Goal: Information Seeking & Learning: Learn about a topic

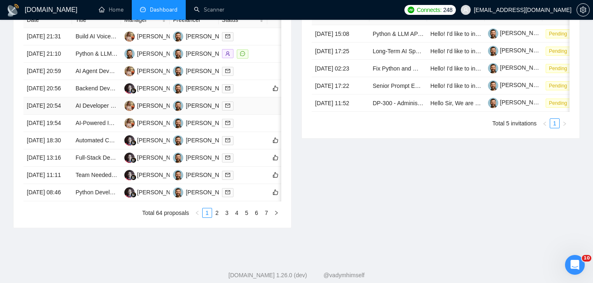
scroll to position [358, 0]
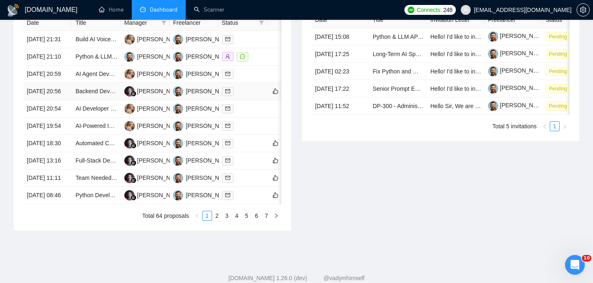
click at [69, 100] on td "[DATE] 20:56" at bounding box center [47, 91] width 49 height 17
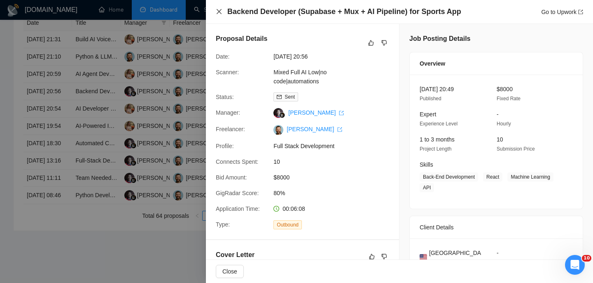
click at [221, 12] on icon "close" at bounding box center [219, 11] width 7 height 7
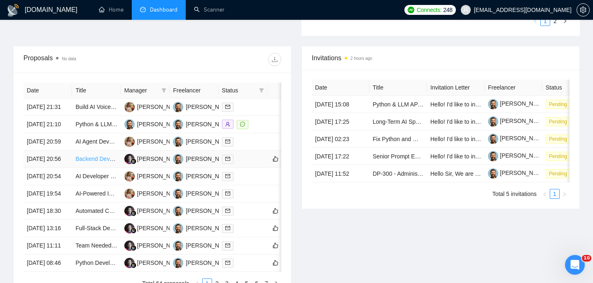
scroll to position [458, 0]
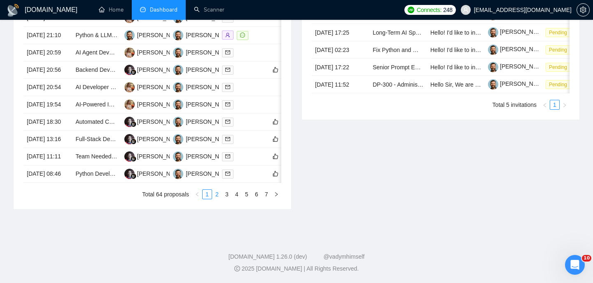
click at [219, 194] on link "2" at bounding box center [217, 193] width 9 height 9
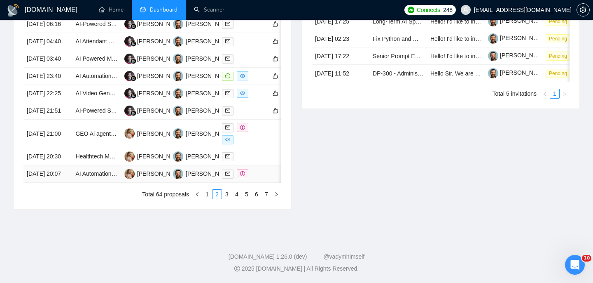
scroll to position [412, 0]
click at [63, 85] on td "[DATE] 23:40" at bounding box center [47, 76] width 49 height 17
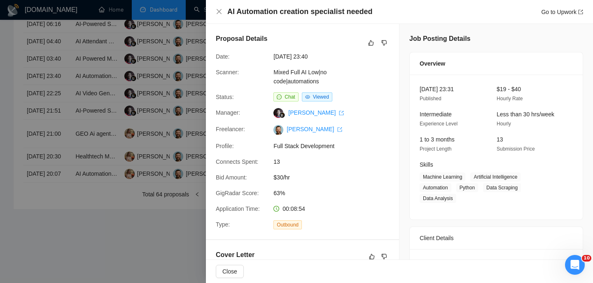
click at [224, 10] on div "AI Automation creation specialist needed Go to Upwork" at bounding box center [399, 12] width 367 height 10
click at [221, 9] on icon "close" at bounding box center [219, 11] width 7 height 7
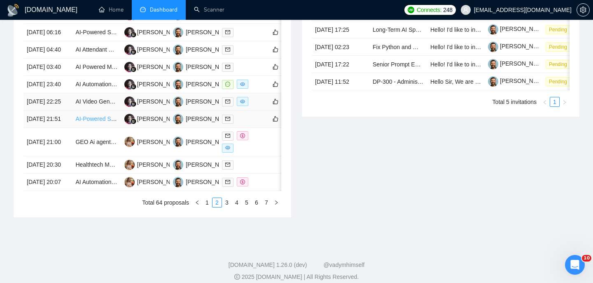
scroll to position [381, 0]
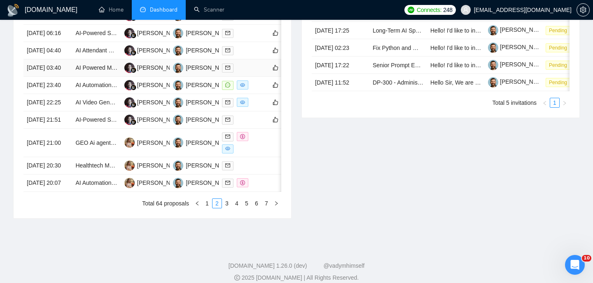
click at [72, 77] on td "AI Powered Mobile App Developer for HealthCare App" at bounding box center [96, 67] width 49 height 17
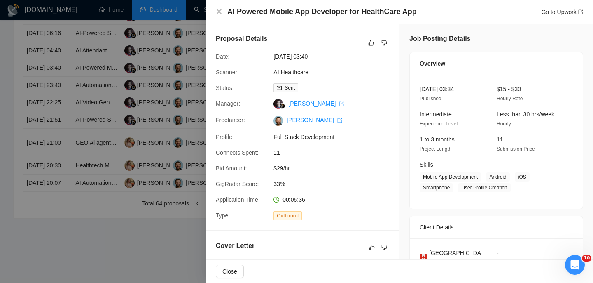
click at [258, 10] on h4 "AI Powered Mobile App Developer for HealthCare App" at bounding box center [321, 12] width 189 height 10
copy h4 "AI Powered Mobile App Developer for HealthCare App"
click at [220, 11] on icon "close" at bounding box center [219, 11] width 5 height 5
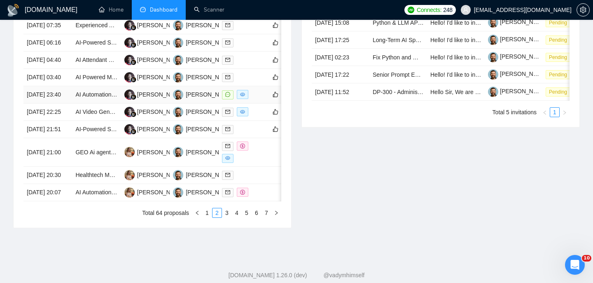
scroll to position [372, 0]
click at [60, 87] on td "22 Aug, 2025 03:40" at bounding box center [47, 77] width 49 height 17
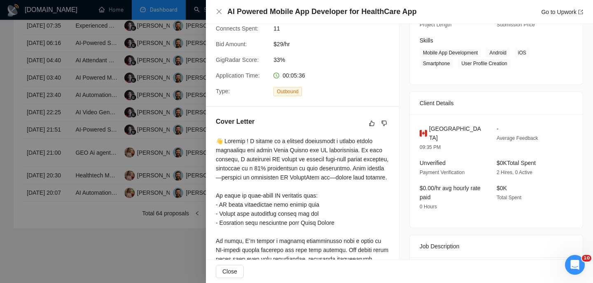
scroll to position [121, 0]
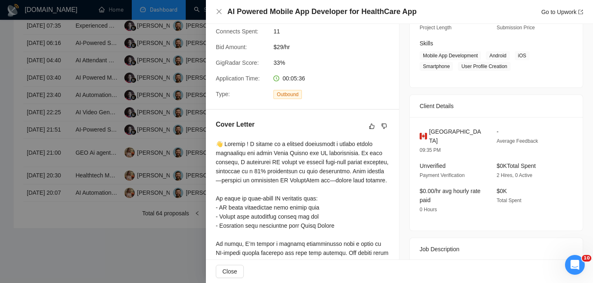
click at [438, 129] on span "Canada" at bounding box center [456, 136] width 54 height 18
copy span "Canada"
click at [217, 11] on icon "close" at bounding box center [219, 11] width 7 height 7
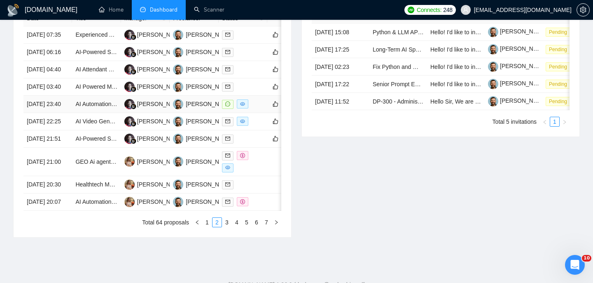
scroll to position [359, 0]
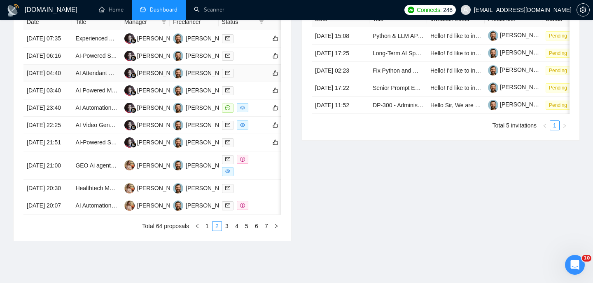
click at [70, 82] on td "22 Aug, 2025 04:40" at bounding box center [47, 73] width 49 height 17
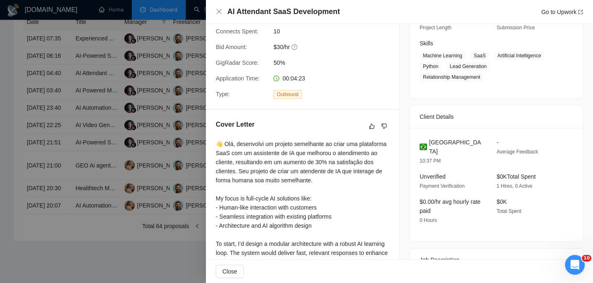
click at [290, 12] on h4 "AI Attendant SaaS Development" at bounding box center [283, 12] width 112 height 10
copy h4 "AI Attendant SaaS Development"
click at [218, 13] on icon "close" at bounding box center [219, 11] width 7 height 7
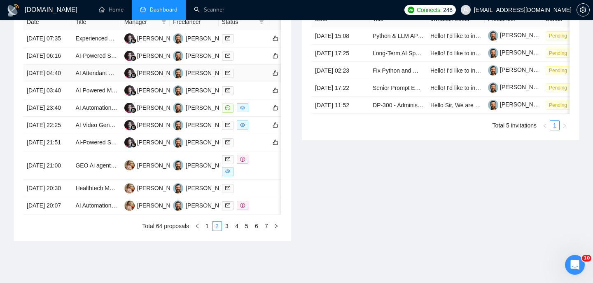
click at [66, 82] on td "22 Aug, 2025 04:40" at bounding box center [47, 73] width 49 height 17
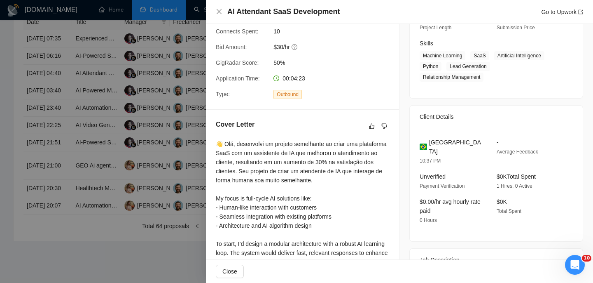
click at [442, 138] on span "Brazil" at bounding box center [456, 147] width 54 height 18
copy span "Brazil"
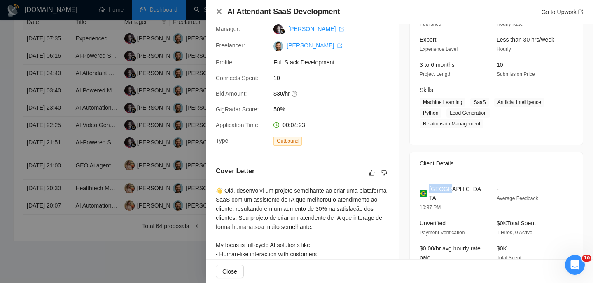
click at [217, 13] on icon "close" at bounding box center [219, 11] width 5 height 5
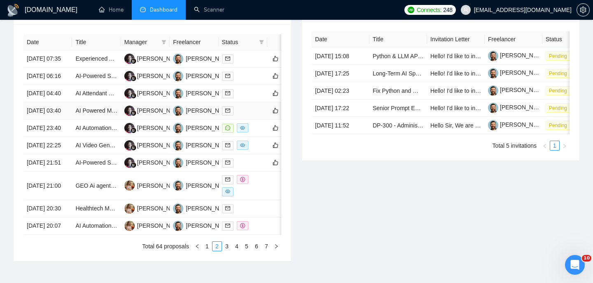
scroll to position [338, 0]
click at [73, 103] on td "AI Attendant SaaS Development" at bounding box center [96, 93] width 49 height 17
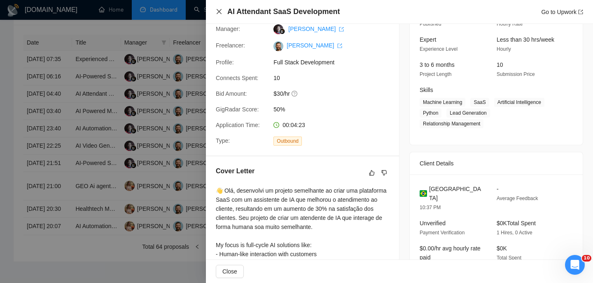
click at [217, 10] on icon "close" at bounding box center [219, 11] width 7 height 7
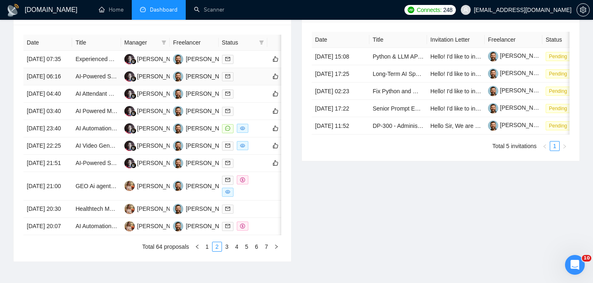
click at [67, 85] on td "22 Aug, 2025 06:16" at bounding box center [47, 76] width 49 height 17
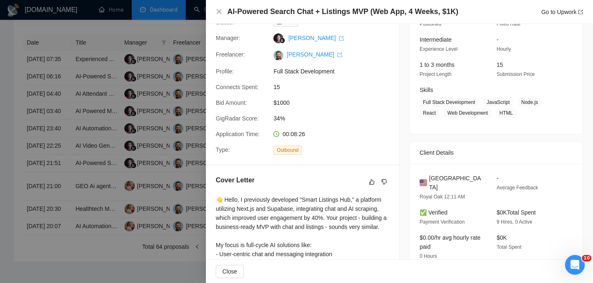
click at [276, 12] on h4 "AI-Powered Search Chat + Listings MVP (Web App, 4 Weeks, $1K)" at bounding box center [342, 12] width 231 height 10
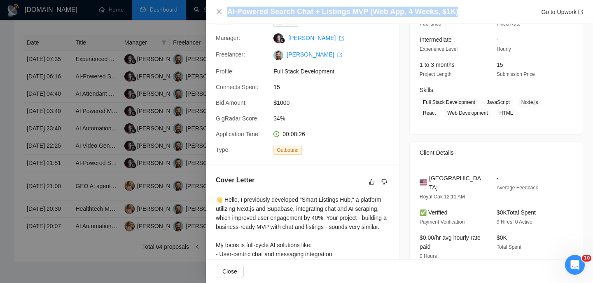
click at [276, 12] on h4 "AI-Powered Search Chat + Listings MVP (Web App, 4 Weeks, $1K)" at bounding box center [342, 12] width 231 height 10
copy h4 "AI-Powered Search Chat + Listings MVP (Web App, 4 Weeks, $1K)"
click at [218, 9] on icon "close" at bounding box center [219, 11] width 7 height 7
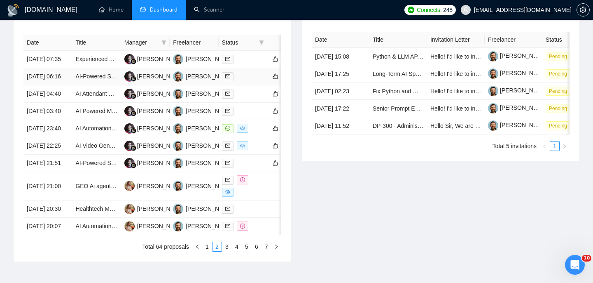
click at [53, 85] on td "22 Aug, 2025 06:16" at bounding box center [47, 76] width 49 height 17
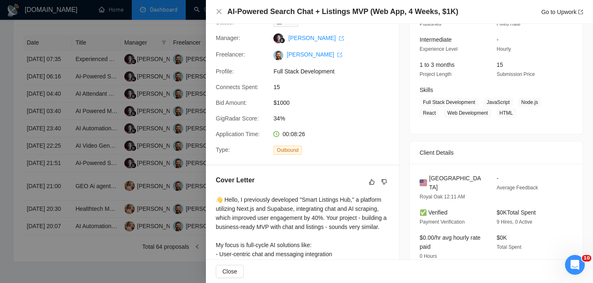
click at [469, 177] on div "United States" at bounding box center [452, 182] width 64 height 18
copy span "United States"
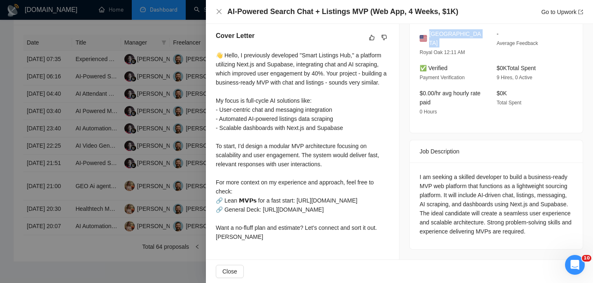
scroll to position [236, 0]
copy span "United States"
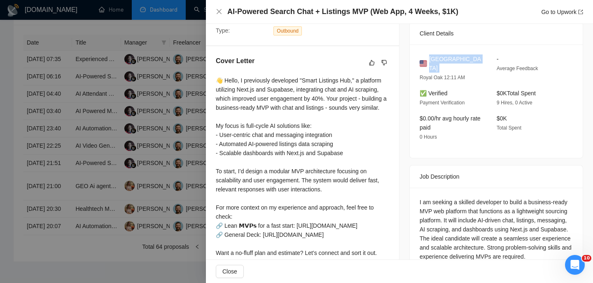
copy span "United States"
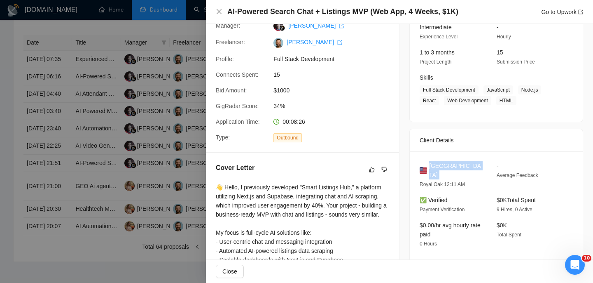
scroll to position [72, 0]
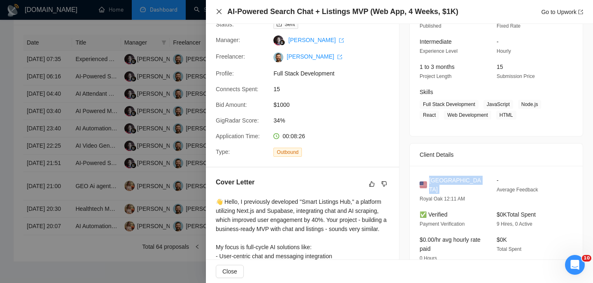
click at [221, 12] on icon "close" at bounding box center [219, 11] width 7 height 7
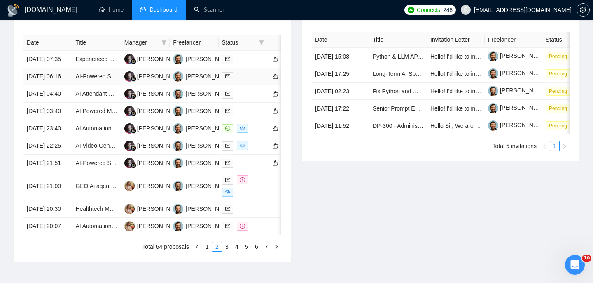
click at [68, 85] on td "22 Aug, 2025 06:16" at bounding box center [47, 76] width 49 height 17
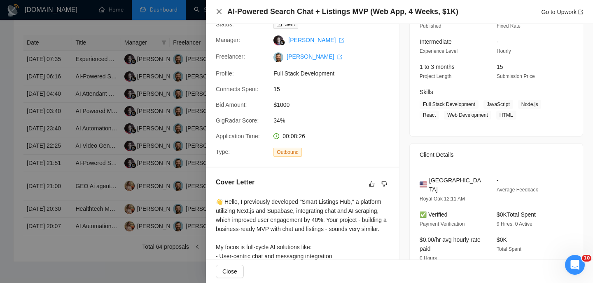
click at [216, 12] on icon "close" at bounding box center [219, 11] width 7 height 7
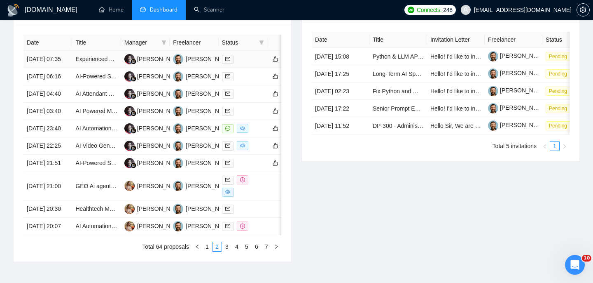
click at [67, 65] on td "22 Aug, 2025 07:35" at bounding box center [47, 59] width 49 height 17
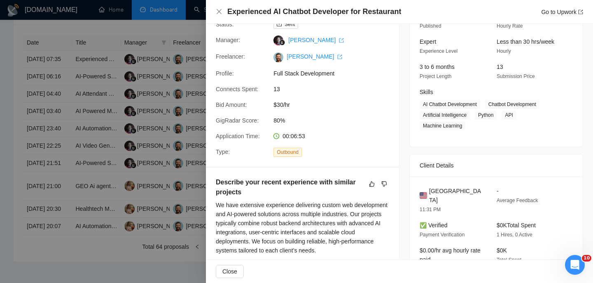
click at [279, 6] on div "Experienced AI Chatbot Developer for Restaurant Go to Upwork" at bounding box center [399, 12] width 387 height 24
copy h4 "Experienced AI Chatbot Developer for Restaurant"
click at [220, 10] on icon "close" at bounding box center [219, 11] width 7 height 7
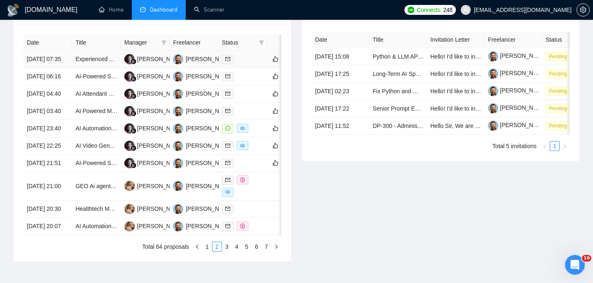
click at [67, 68] on td "22 Aug, 2025 07:35" at bounding box center [47, 59] width 49 height 17
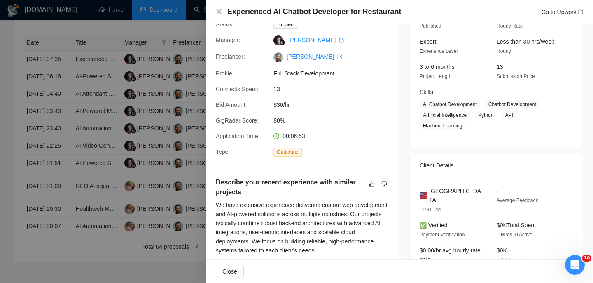
click at [464, 188] on span "United States" at bounding box center [456, 195] width 54 height 18
copy span "United States"
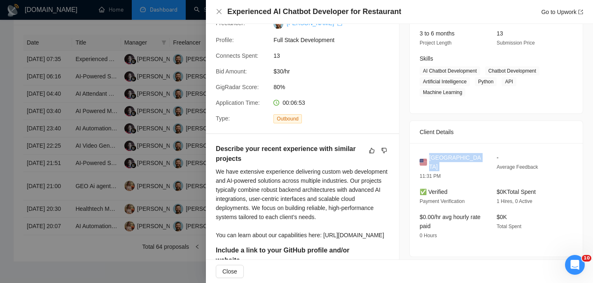
scroll to position [126, 0]
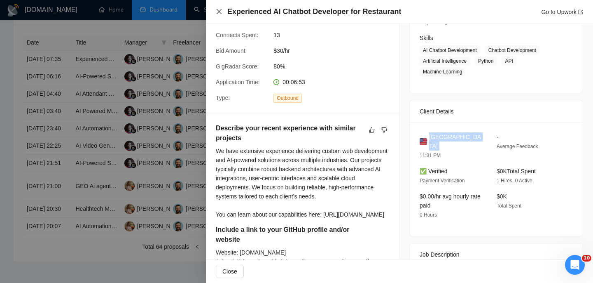
click at [217, 13] on icon "close" at bounding box center [219, 11] width 5 height 5
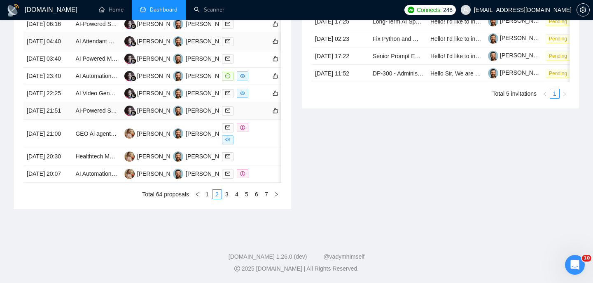
scroll to position [441, 0]
click at [202, 199] on li "1" at bounding box center [207, 194] width 10 height 10
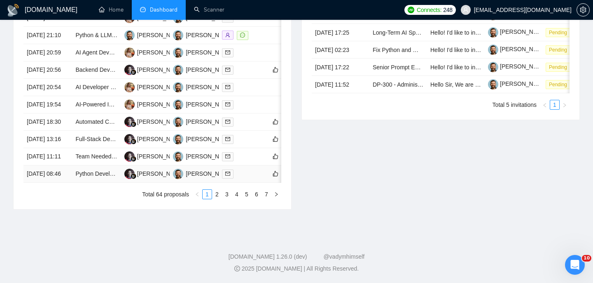
click at [62, 182] on td "22 Aug, 2025 08:46" at bounding box center [47, 173] width 49 height 17
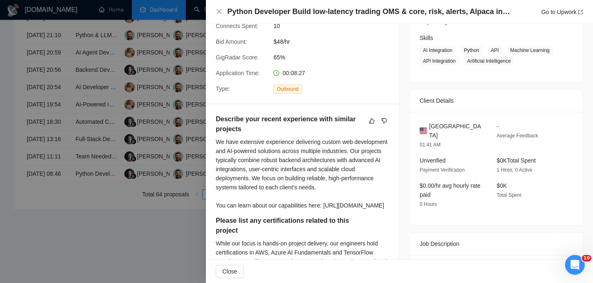
click at [298, 13] on h4 "Python Developer Build low-latency trading OMS & core, risk, alerts, Alpaca int…" at bounding box center [369, 12] width 284 height 10
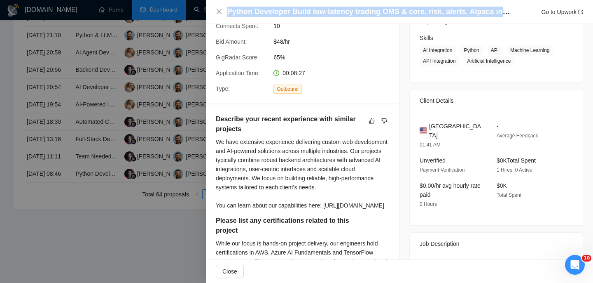
click at [298, 13] on h4 "Python Developer Build low-latency trading OMS & core, risk, alerts, Alpaca int…" at bounding box center [369, 12] width 284 height 10
click at [220, 13] on icon "close" at bounding box center [219, 11] width 7 height 7
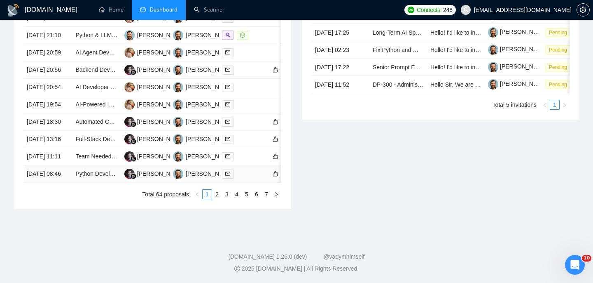
click at [51, 182] on td "22 Aug, 2025 08:46" at bounding box center [47, 173] width 49 height 17
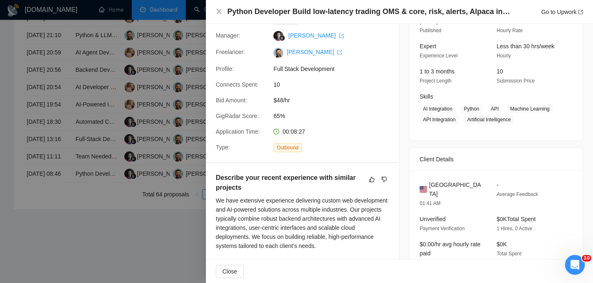
scroll to position [68, 0]
click at [328, 12] on h4 "Python Developer Build low-latency trading OMS & core, risk, alerts, Alpaca int…" at bounding box center [369, 12] width 284 height 10
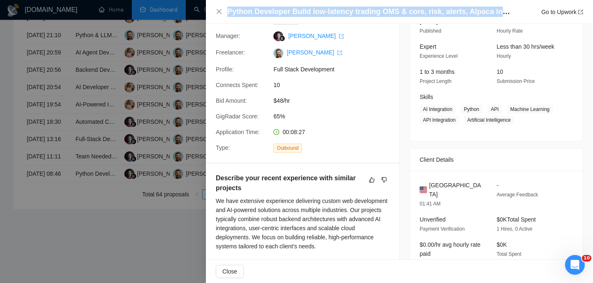
click at [328, 12] on h4 "Python Developer Build low-latency trading OMS & core, risk, alerts, Alpaca int…" at bounding box center [369, 12] width 284 height 10
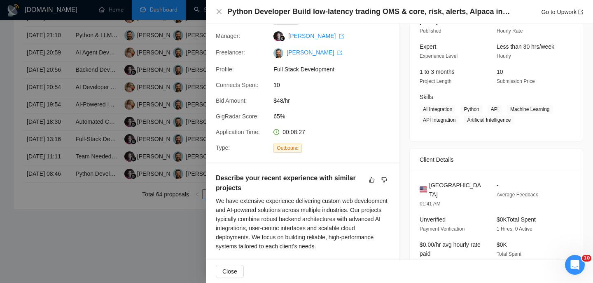
click at [438, 192] on span "United States" at bounding box center [456, 189] width 54 height 18
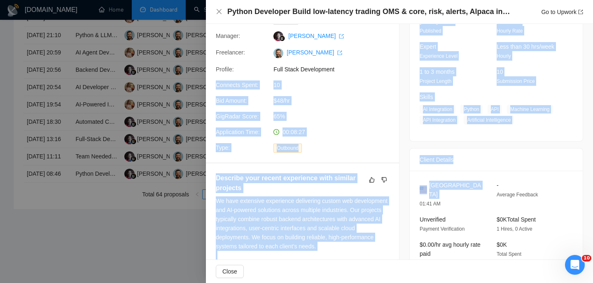
drag, startPoint x: 438, startPoint y: 192, endPoint x: 255, endPoint y: 83, distance: 213.6
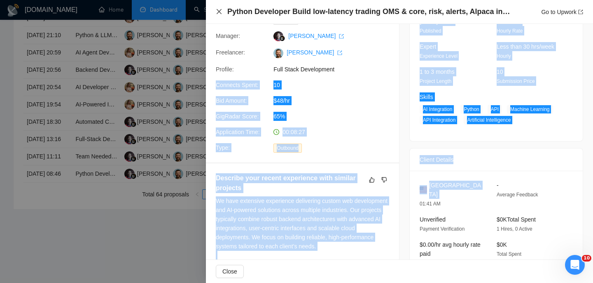
click at [220, 12] on icon "close" at bounding box center [219, 11] width 7 height 7
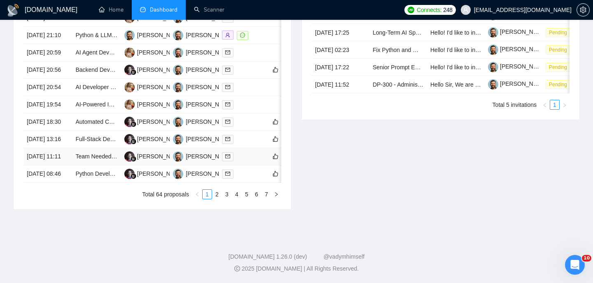
click at [59, 164] on td "22 Aug, 2025 11:11" at bounding box center [47, 156] width 49 height 17
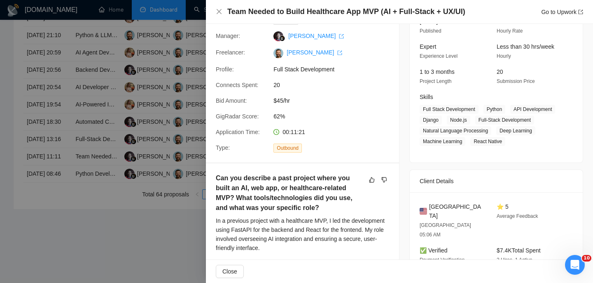
click at [307, 16] on h4 "Team Needed to Build Healthcare App MVP (AI + Full-Stack + UX/UI)" at bounding box center [346, 12] width 238 height 10
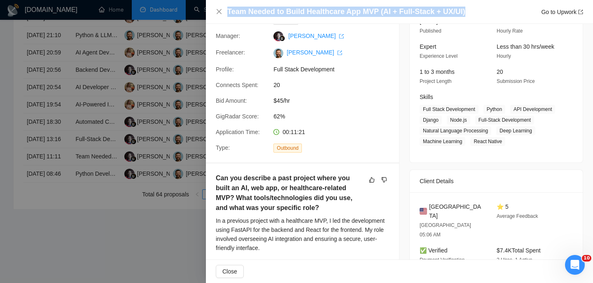
click at [307, 16] on h4 "Team Needed to Build Healthcare App MVP (AI + Full-Stack + UX/UI)" at bounding box center [346, 12] width 238 height 10
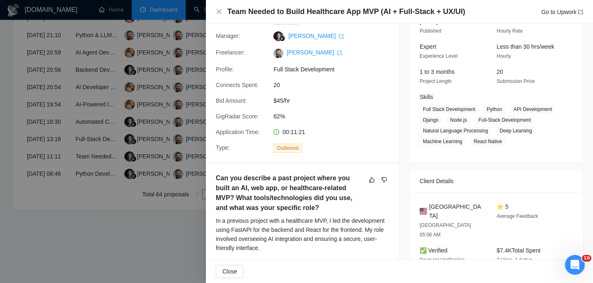
click at [221, 16] on div "Team Needed to Build Healthcare App MVP (AI + Full-Stack + UX/UI) Go to Upwork" at bounding box center [399, 12] width 367 height 10
click at [217, 12] on icon "close" at bounding box center [219, 11] width 7 height 7
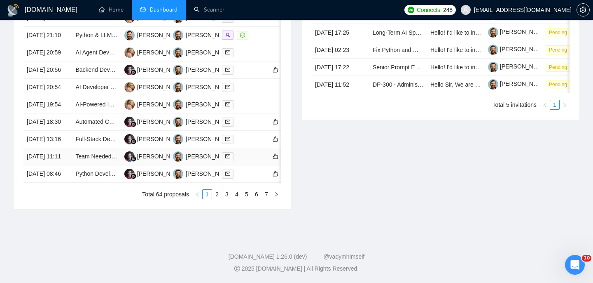
click at [73, 165] on td "Team Needed to Build Healthcare App MVP (AI + Full-Stack + UX/UI)" at bounding box center [96, 156] width 49 height 17
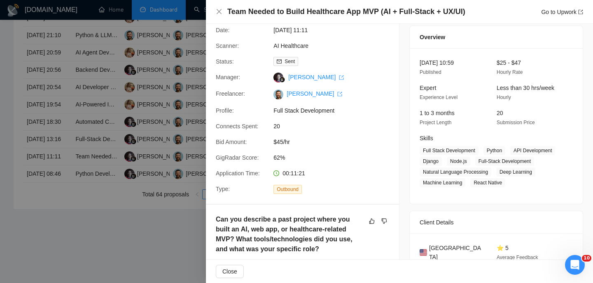
scroll to position [0, 0]
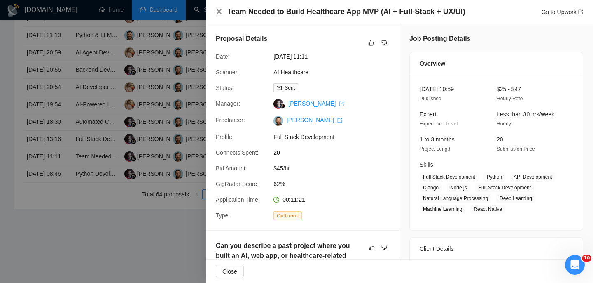
click at [221, 13] on icon "close" at bounding box center [219, 11] width 7 height 7
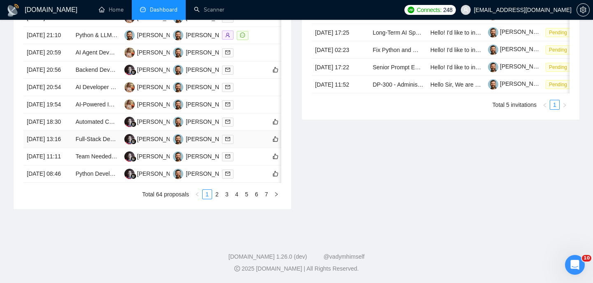
click at [67, 136] on td "22 Aug, 2025 13:16" at bounding box center [47, 139] width 49 height 17
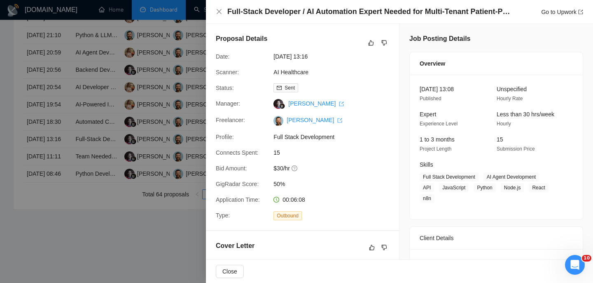
click at [330, 15] on h4 "Full-Stack Developer / AI Automation Expert Needed for Multi-Tenant Patient-Pro…" at bounding box center [369, 12] width 284 height 10
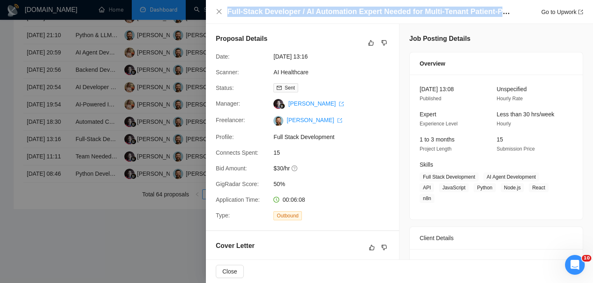
click at [330, 15] on h4 "Full-Stack Developer / AI Automation Expert Needed for Multi-Tenant Patient-Pro…" at bounding box center [369, 12] width 284 height 10
click at [220, 10] on icon "close" at bounding box center [219, 11] width 5 height 5
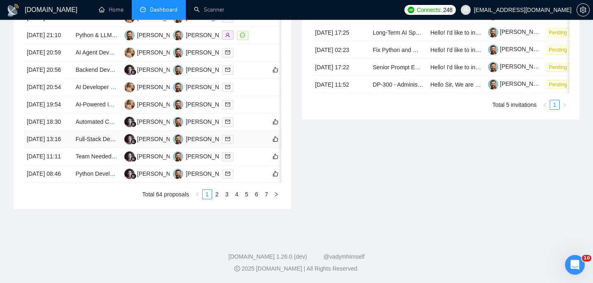
click at [66, 132] on td "22 Aug, 2025 13:16" at bounding box center [47, 139] width 49 height 17
click at [65, 132] on td "22 Aug, 2025 13:16" at bounding box center [47, 139] width 49 height 17
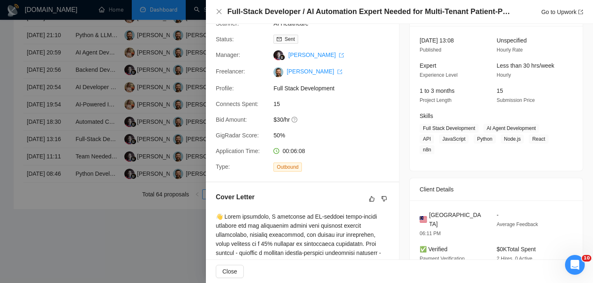
scroll to position [66, 0]
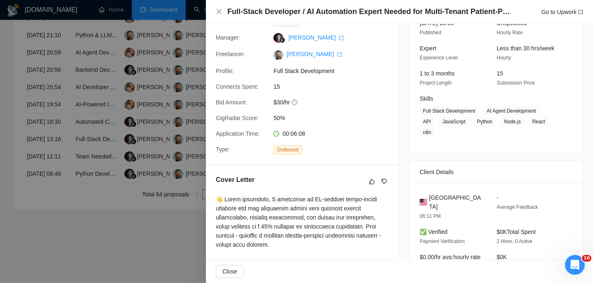
click at [447, 196] on span "Malaysia" at bounding box center [456, 202] width 54 height 18
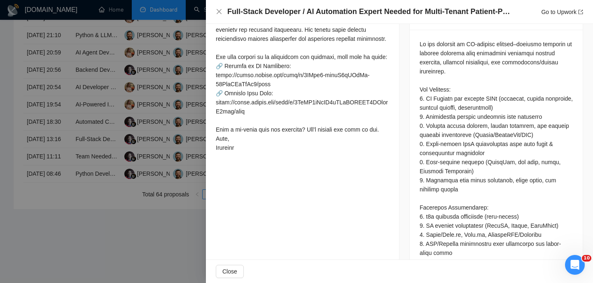
scroll to position [290, 0]
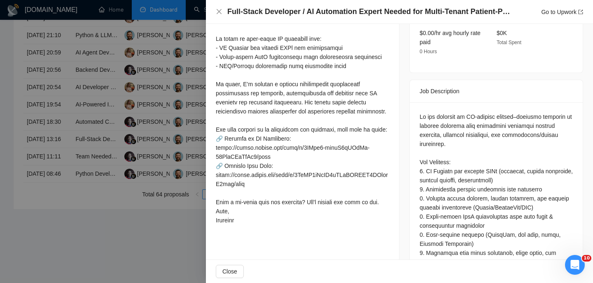
click at [446, 131] on div at bounding box center [496, 252] width 153 height 281
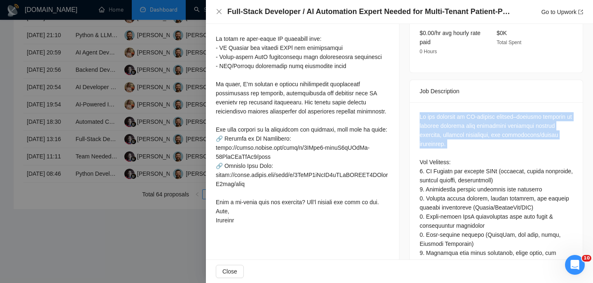
click at [446, 131] on div at bounding box center [496, 252] width 153 height 281
click at [438, 113] on div at bounding box center [496, 252] width 153 height 281
drag, startPoint x: 467, startPoint y: 112, endPoint x: 477, endPoint y: 135, distance: 24.7
click at [477, 136] on div at bounding box center [496, 252] width 153 height 281
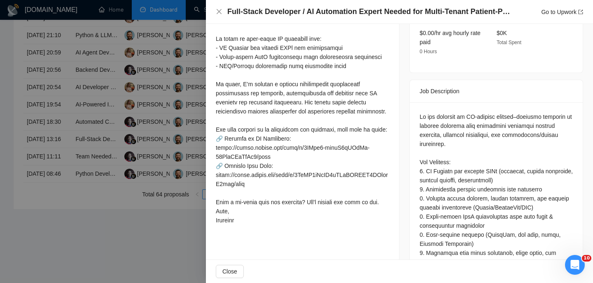
click at [461, 173] on div at bounding box center [496, 252] width 153 height 281
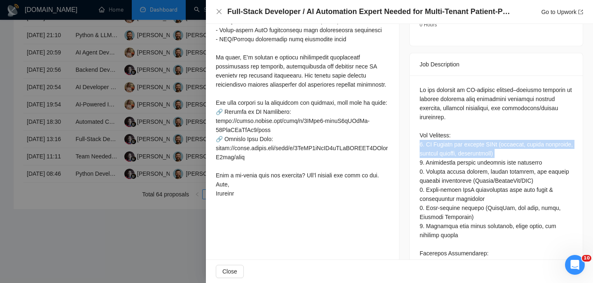
scroll to position [316, 0]
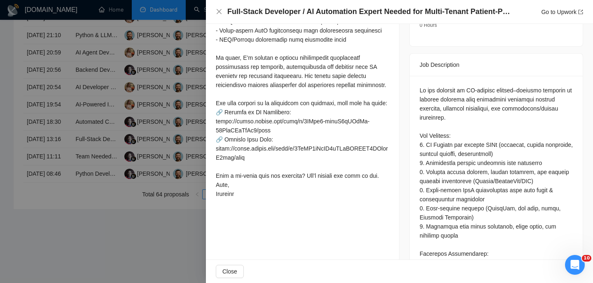
click at [461, 173] on div at bounding box center [496, 226] width 153 height 281
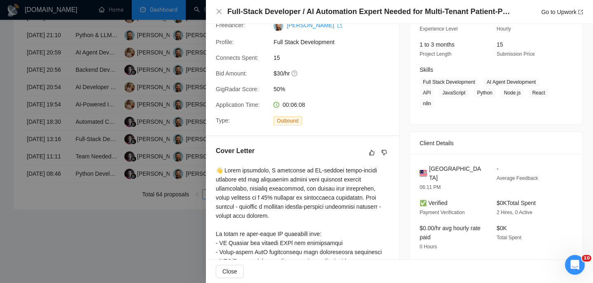
scroll to position [185, 0]
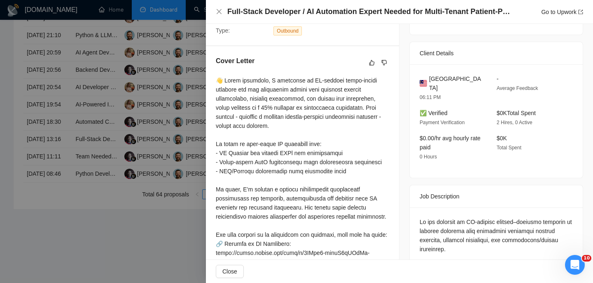
click at [217, 15] on div "Full-Stack Developer / AI Automation Expert Needed for Multi-Tenant Patient-Pro…" at bounding box center [399, 12] width 367 height 10
click at [219, 13] on icon "close" at bounding box center [219, 11] width 7 height 7
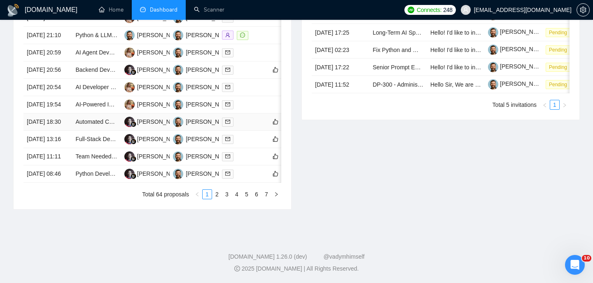
scroll to position [432, 0]
click at [70, 123] on td "22 Aug, 2025 18:30" at bounding box center [47, 121] width 49 height 17
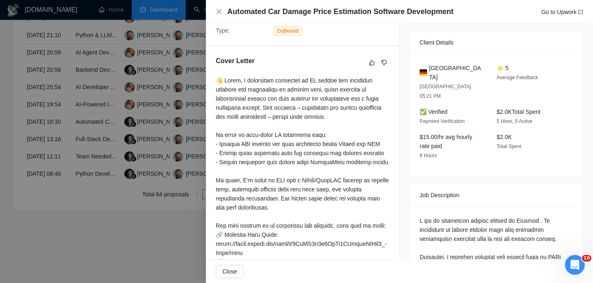
click at [363, 6] on div "Automated Car Damage Price Estimation Software Development Go to Upwork" at bounding box center [399, 12] width 387 height 24
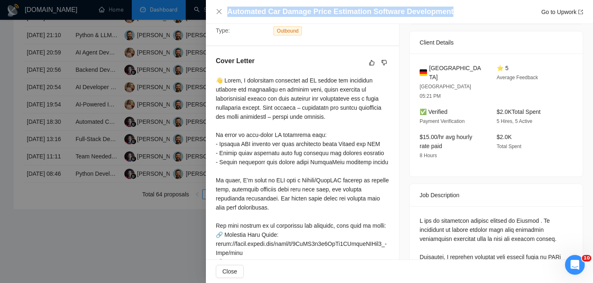
click at [363, 6] on div "Automated Car Damage Price Estimation Software Development Go to Upwork" at bounding box center [399, 12] width 387 height 24
click at [217, 15] on icon "close" at bounding box center [219, 11] width 7 height 7
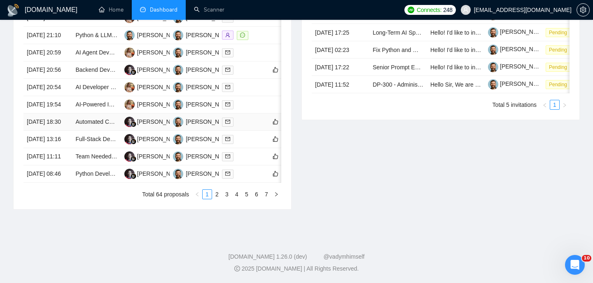
scroll to position [410, 0]
click at [65, 113] on td "[DATE] 19:54" at bounding box center [47, 104] width 49 height 17
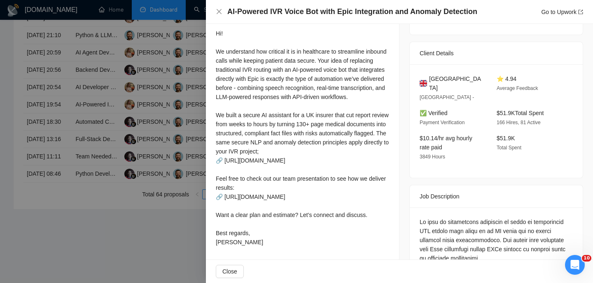
click at [274, 14] on h4 "AI-Powered IVR Voice Bot with Epic Integration and Anomaly Detection" at bounding box center [352, 12] width 250 height 10
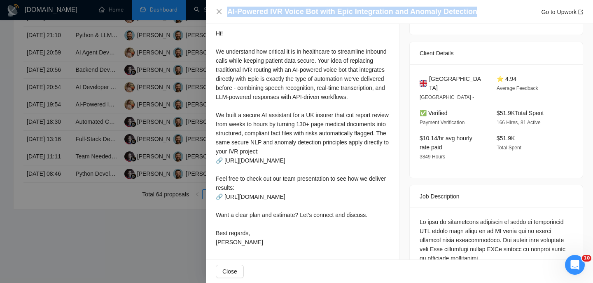
click at [274, 14] on h4 "AI-Powered IVR Voice Bot with Epic Integration and Anomaly Detection" at bounding box center [352, 12] width 250 height 10
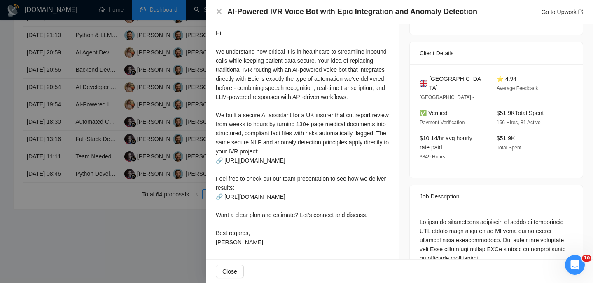
click at [61, 148] on div at bounding box center [296, 141] width 593 height 283
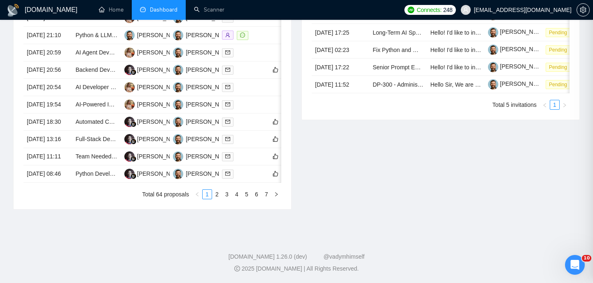
click at [61, 148] on div at bounding box center [296, 141] width 593 height 283
click at [67, 131] on td "22 Aug, 2025 18:30" at bounding box center [47, 121] width 49 height 17
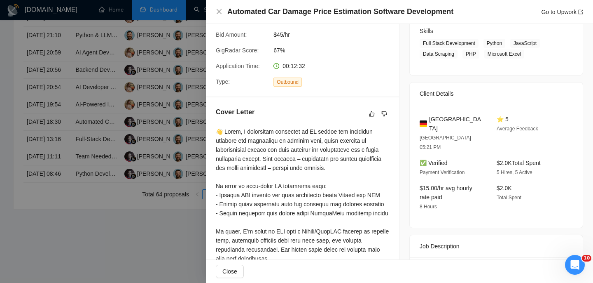
scroll to position [115, 0]
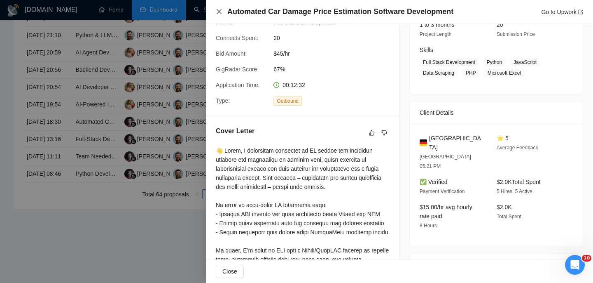
click at [217, 13] on icon "close" at bounding box center [219, 11] width 5 height 5
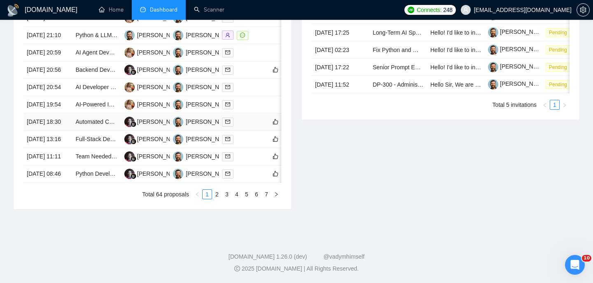
click at [59, 131] on td "22 Aug, 2025 18:30" at bounding box center [47, 121] width 49 height 17
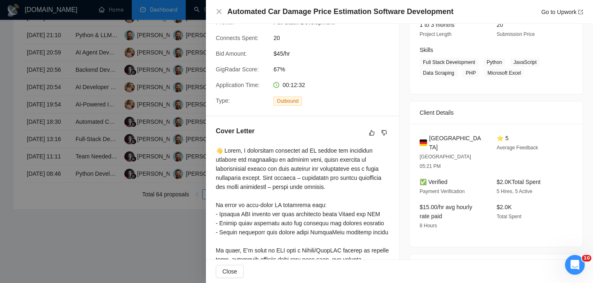
click at [445, 138] on span "Germany" at bounding box center [456, 142] width 54 height 18
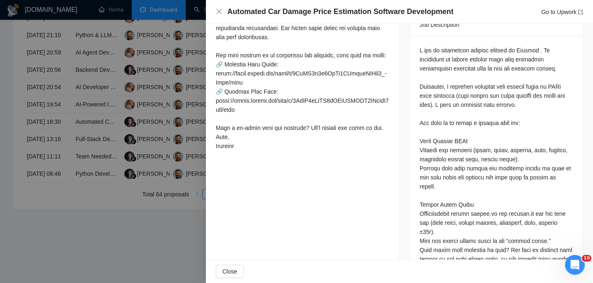
scroll to position [356, 0]
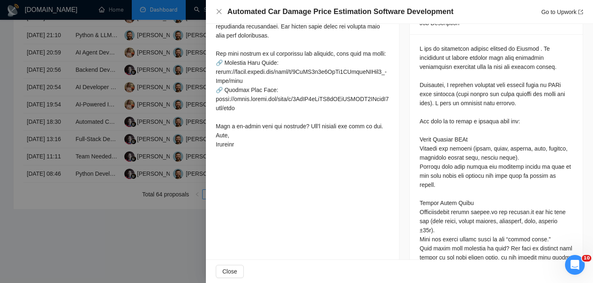
click at [454, 120] on div at bounding box center [496, 279] width 153 height 471
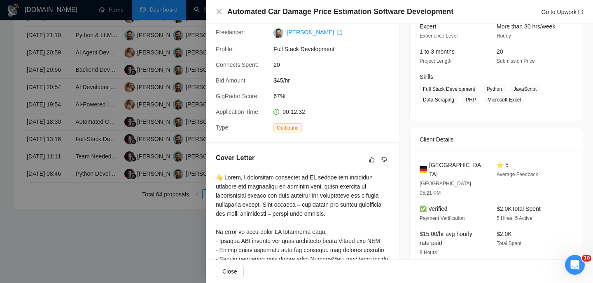
scroll to position [160, 0]
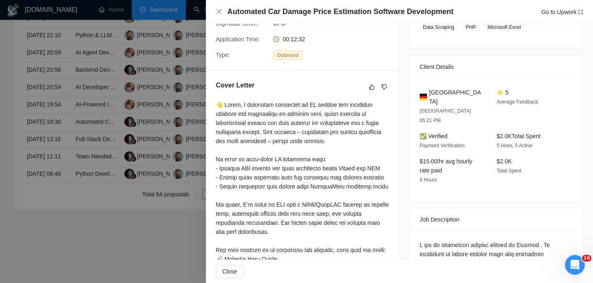
click at [215, 14] on div "Automated Car Damage Price Estimation Software Development Go to Upwork" at bounding box center [399, 12] width 387 height 24
click at [215, 12] on div "Automated Car Damage Price Estimation Software Development Go to Upwork" at bounding box center [399, 12] width 387 height 24
click at [218, 11] on icon "close" at bounding box center [219, 11] width 5 height 5
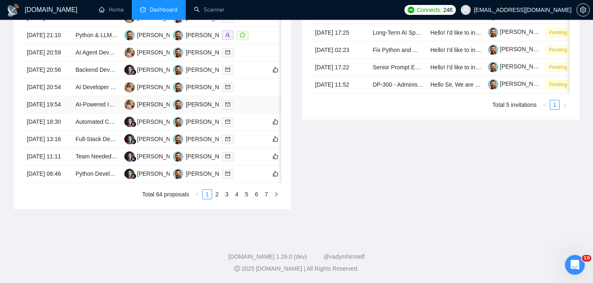
click at [67, 113] on td "[DATE] 19:54" at bounding box center [47, 104] width 49 height 17
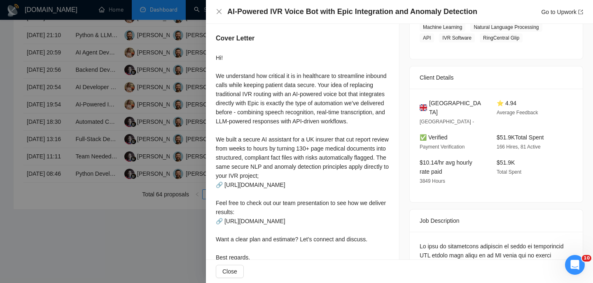
click at [272, 11] on h4 "AI-Powered IVR Voice Bot with Epic Integration and Anomaly Detection" at bounding box center [352, 12] width 250 height 10
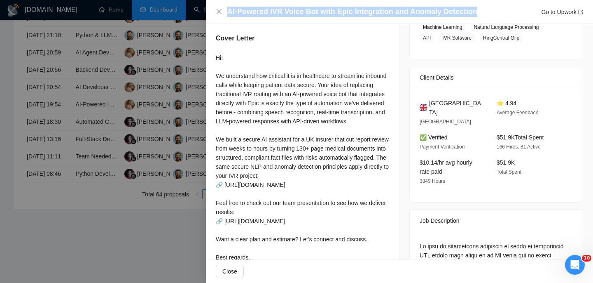
click at [272, 11] on h4 "AI-Powered IVR Voice Bot with Epic Integration and Anomaly Detection" at bounding box center [352, 12] width 250 height 10
click at [218, 12] on icon "close" at bounding box center [219, 11] width 7 height 7
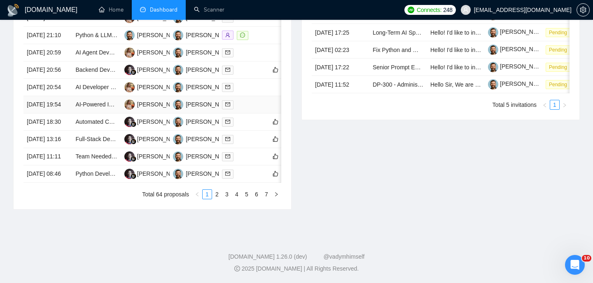
click at [57, 113] on td "[DATE] 19:54" at bounding box center [47, 104] width 49 height 17
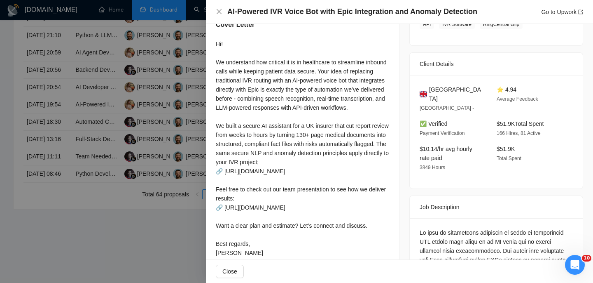
scroll to position [150, 0]
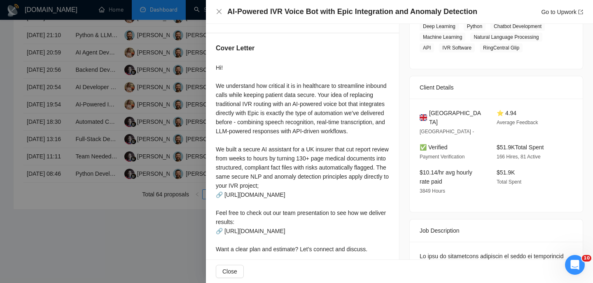
click at [463, 111] on span "United Kingdom" at bounding box center [456, 117] width 54 height 18
click at [214, 13] on div "AI-Powered IVR Voice Bot with Epic Integration and Anomaly Detection Go to Upwo…" at bounding box center [399, 12] width 387 height 24
click at [216, 13] on icon "close" at bounding box center [219, 11] width 7 height 7
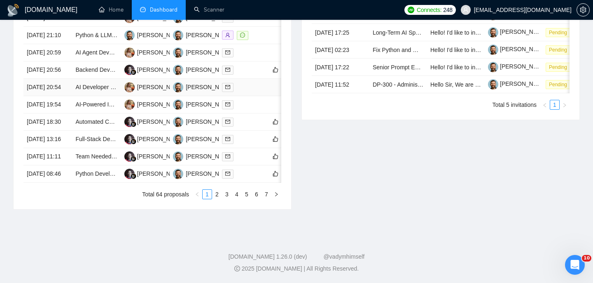
click at [63, 96] on td "[DATE] 20:54" at bounding box center [47, 87] width 49 height 17
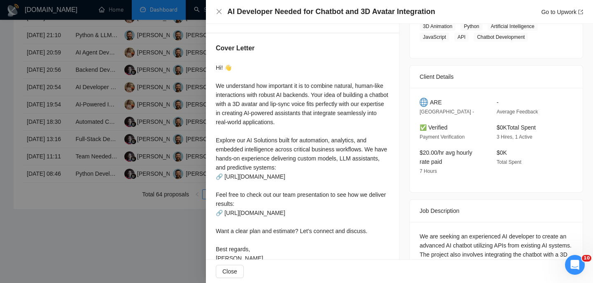
click at [319, 9] on h4 "AI Developer Needed for Chatbot and 3D Avatar Integration" at bounding box center [331, 12] width 208 height 10
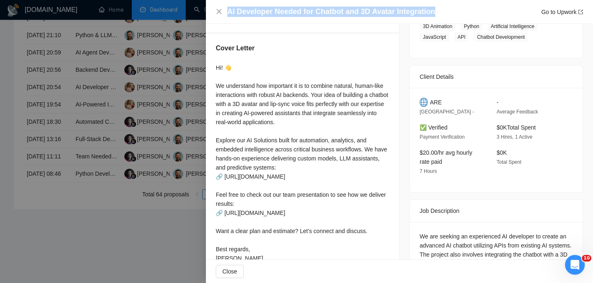
click at [319, 9] on h4 "AI Developer Needed for Chatbot and 3D Avatar Integration" at bounding box center [331, 12] width 208 height 10
click at [217, 10] on icon "close" at bounding box center [219, 11] width 5 height 5
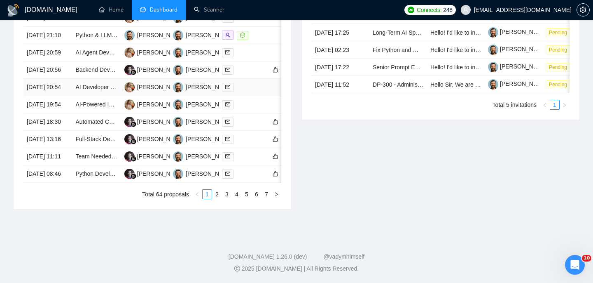
click at [68, 96] on td "[DATE] 20:54" at bounding box center [47, 87] width 49 height 17
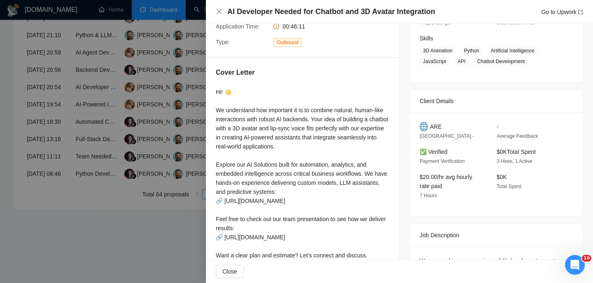
scroll to position [159, 0]
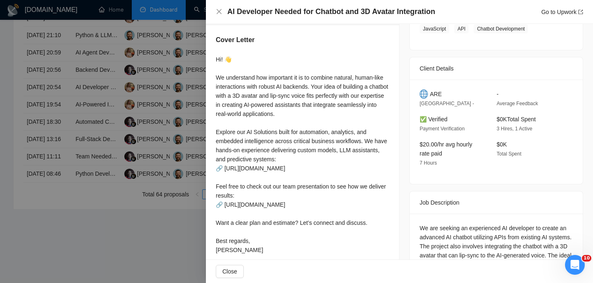
click at [224, 13] on div "AI Developer Needed for Chatbot and 3D Avatar Integration Go to Upwork" at bounding box center [399, 12] width 367 height 10
click at [218, 15] on icon "close" at bounding box center [219, 11] width 7 height 7
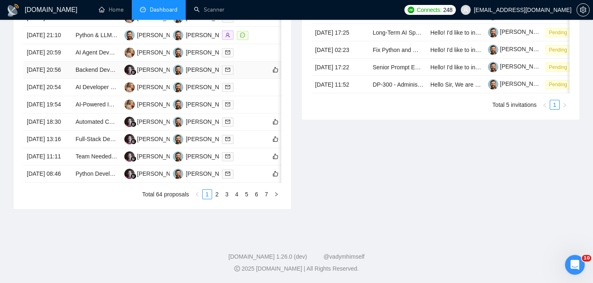
click at [69, 67] on td "[DATE] 20:56" at bounding box center [47, 69] width 49 height 17
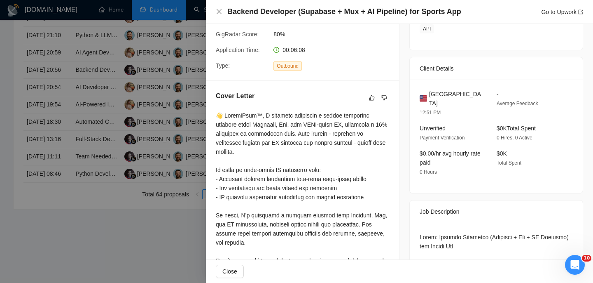
click at [258, 12] on h4 "Backend Developer (Supabase + Mux + AI Pipeline) for Sports App" at bounding box center [344, 12] width 234 height 10
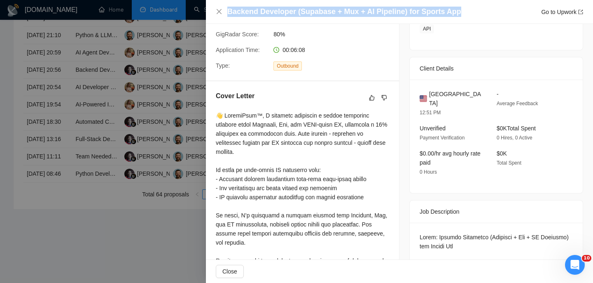
click at [258, 12] on h4 "Backend Developer (Supabase + Mux + AI Pipeline) for Sports App" at bounding box center [344, 12] width 234 height 10
click at [218, 12] on icon "close" at bounding box center [219, 11] width 5 height 5
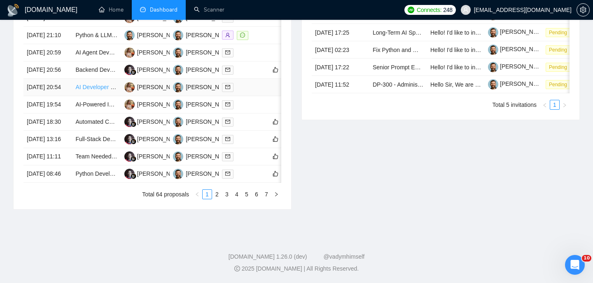
scroll to position [407, 0]
click at [56, 76] on td "[DATE] 20:56" at bounding box center [47, 69] width 49 height 17
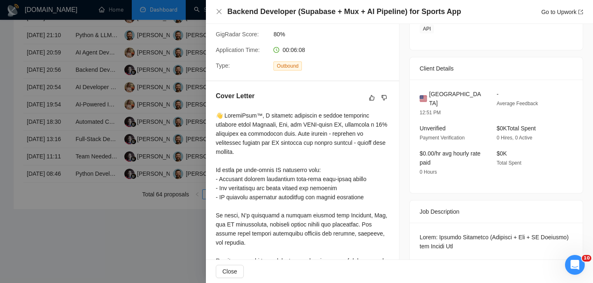
click at [449, 99] on div "United States 12:51 PM" at bounding box center [451, 103] width 70 height 28
click at [449, 97] on span "United States" at bounding box center [456, 98] width 54 height 18
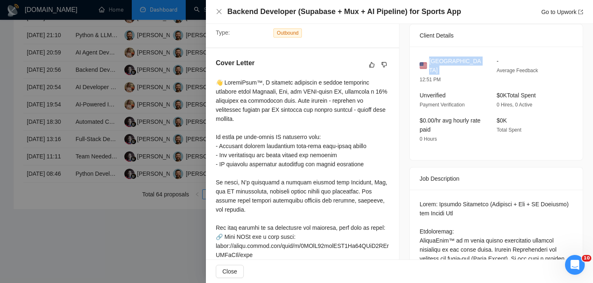
scroll to position [166, 0]
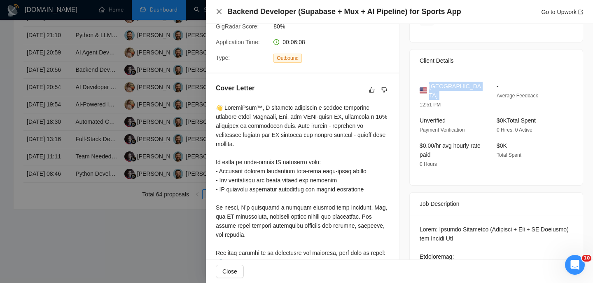
click at [219, 11] on icon "close" at bounding box center [219, 11] width 5 height 5
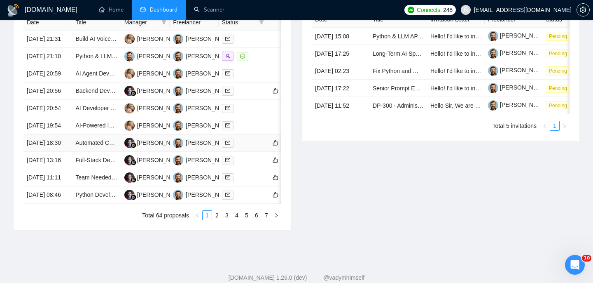
scroll to position [358, 0]
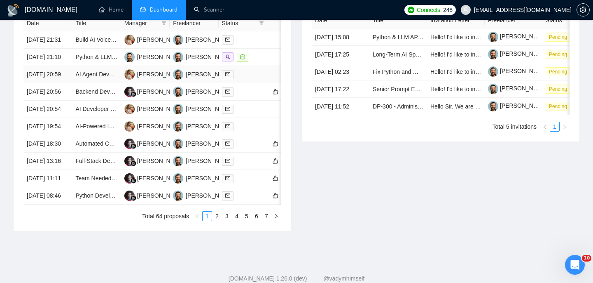
click at [71, 83] on td "[DATE] 20:59" at bounding box center [47, 74] width 49 height 17
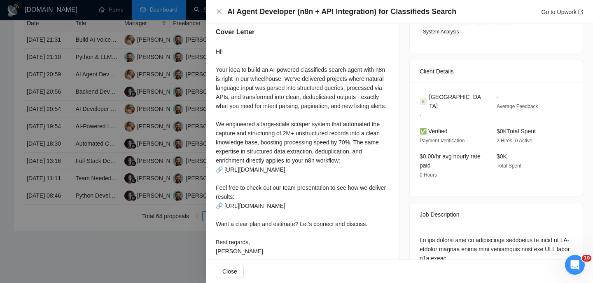
click at [254, 15] on h4 "AI Agent Developer (n8n + API Integration) for Classifieds Search" at bounding box center [341, 12] width 229 height 10
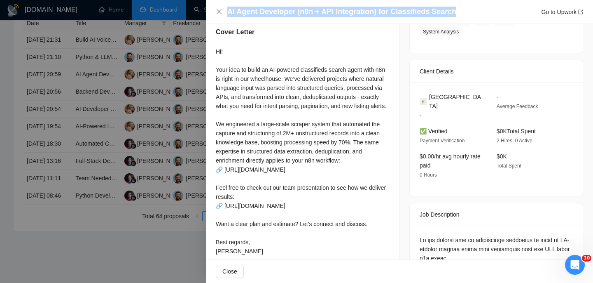
click at [254, 15] on h4 "AI Agent Developer (n8n + API Integration) for Classifieds Search" at bounding box center [341, 12] width 229 height 10
click at [216, 10] on icon "close" at bounding box center [219, 11] width 7 height 7
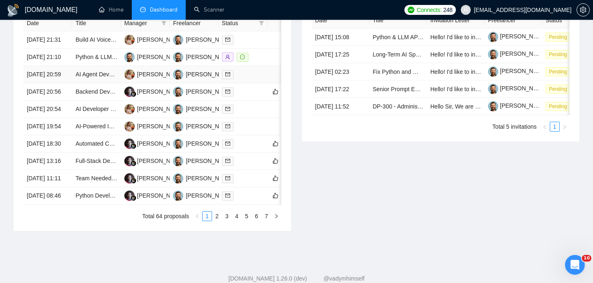
click at [68, 83] on td "[DATE] 20:59" at bounding box center [47, 74] width 49 height 17
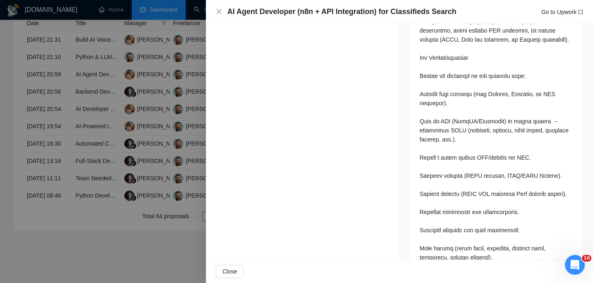
scroll to position [437, 0]
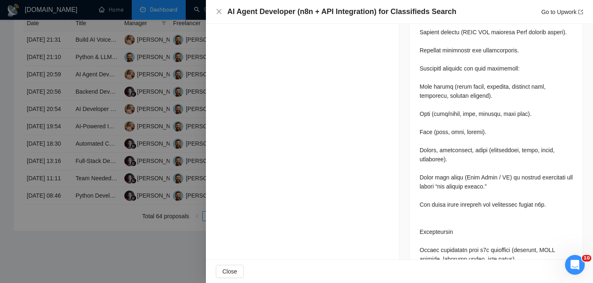
scroll to position [662, 0]
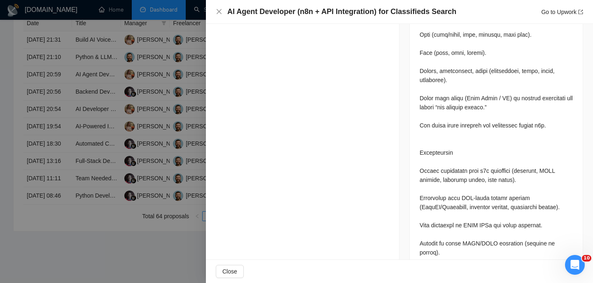
click at [430, 175] on div at bounding box center [496, 111] width 153 height 743
click at [430, 194] on div at bounding box center [496, 111] width 153 height 743
click at [432, 201] on div at bounding box center [496, 111] width 153 height 743
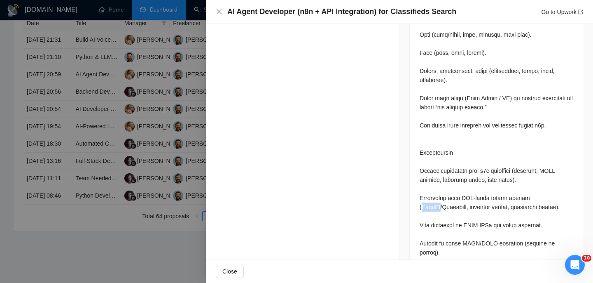
click at [432, 201] on div at bounding box center [496, 111] width 153 height 743
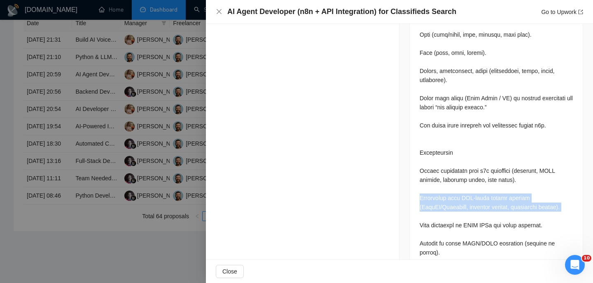
click at [432, 201] on div at bounding box center [496, 111] width 153 height 743
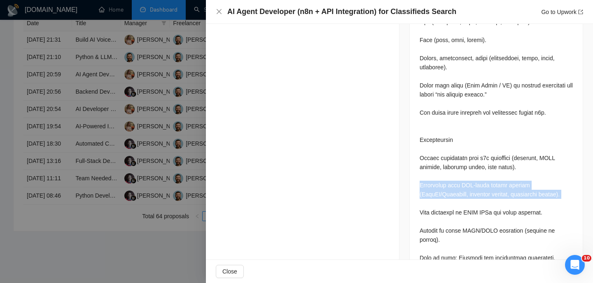
scroll to position [683, 0]
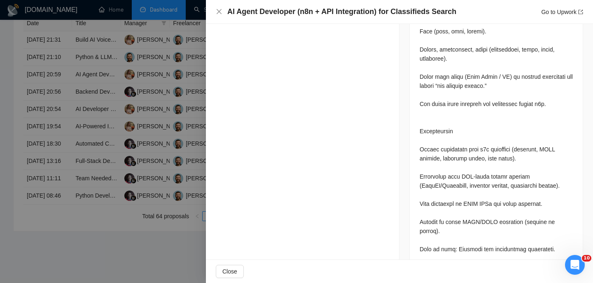
click at [432, 199] on div at bounding box center [496, 90] width 153 height 743
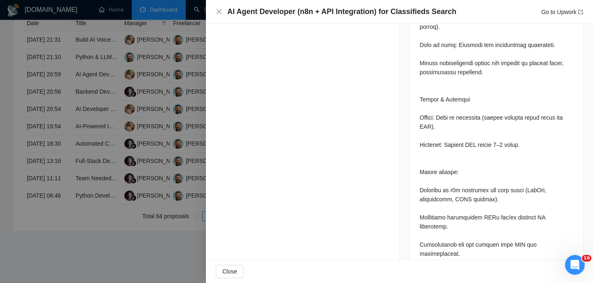
scroll to position [899, 0]
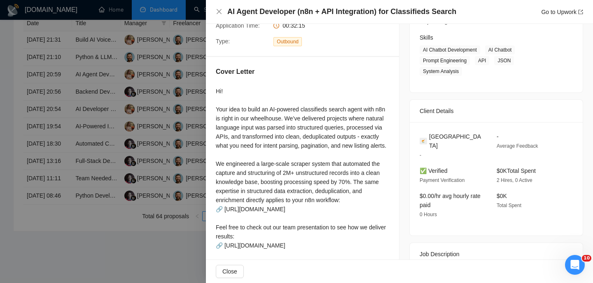
scroll to position [0, 0]
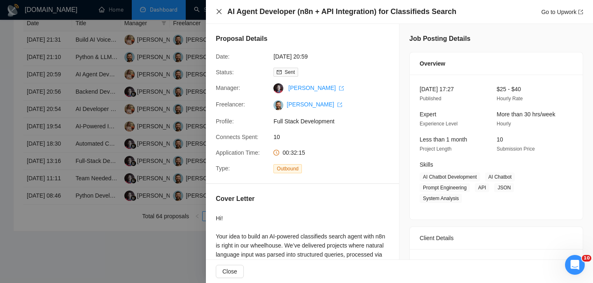
click at [218, 13] on icon "close" at bounding box center [219, 11] width 5 height 5
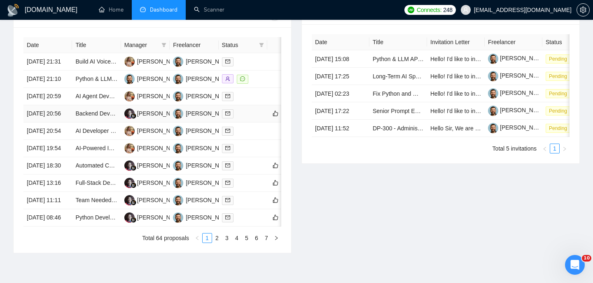
scroll to position [330, 0]
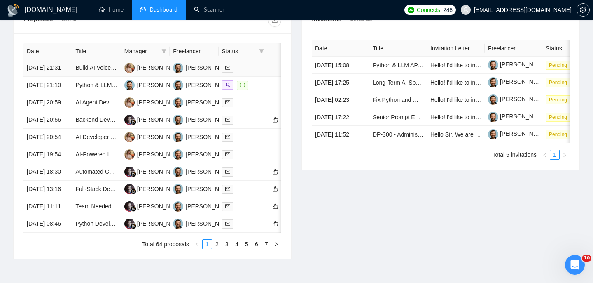
click at [70, 75] on td "[DATE] 21:31" at bounding box center [47, 67] width 49 height 17
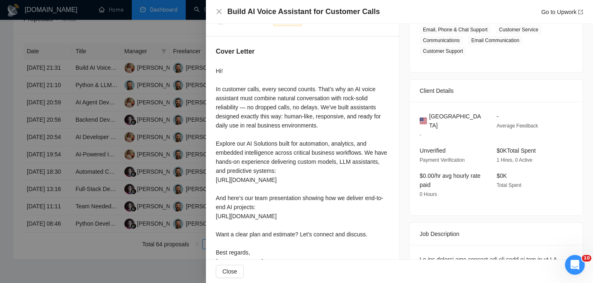
scroll to position [159, 0]
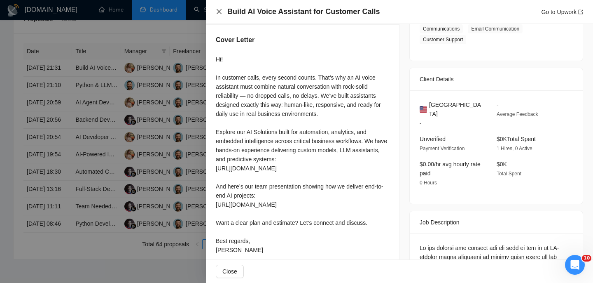
click at [219, 10] on icon "close" at bounding box center [219, 11] width 7 height 7
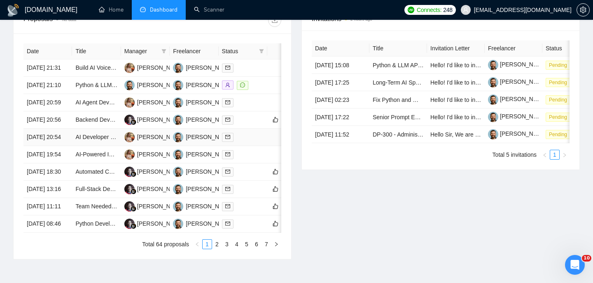
click at [66, 146] on td "[DATE] 20:54" at bounding box center [47, 137] width 49 height 17
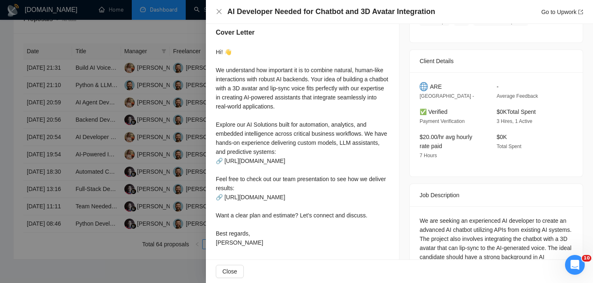
scroll to position [168, 0]
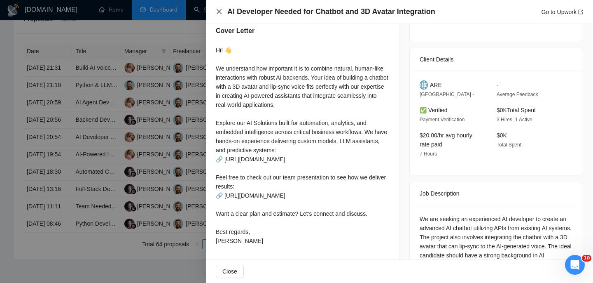
click at [220, 14] on icon "close" at bounding box center [219, 11] width 7 height 7
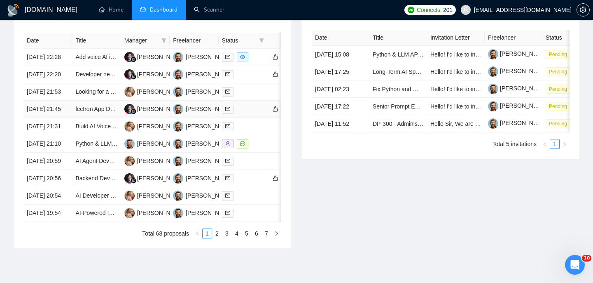
scroll to position [343, 0]
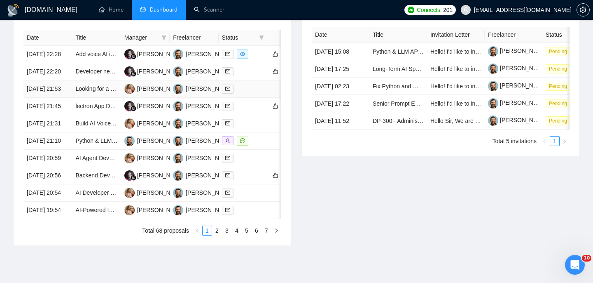
click at [66, 98] on td "22 Aug, 2025 21:53" at bounding box center [47, 88] width 49 height 17
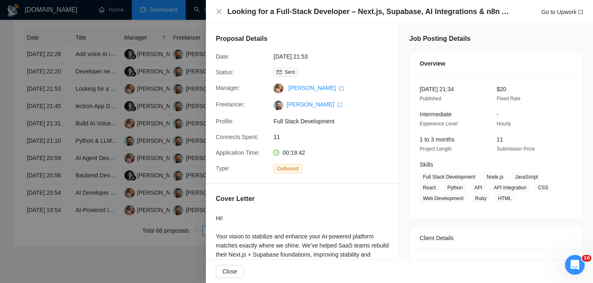
scroll to position [10, 0]
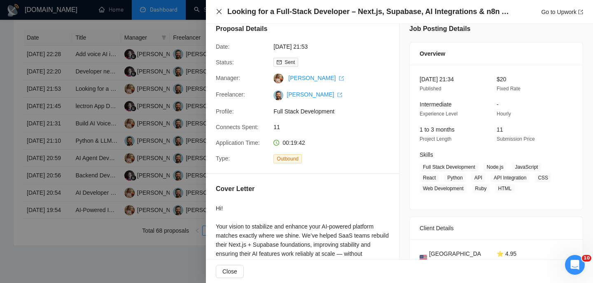
click at [220, 14] on icon "close" at bounding box center [219, 11] width 7 height 7
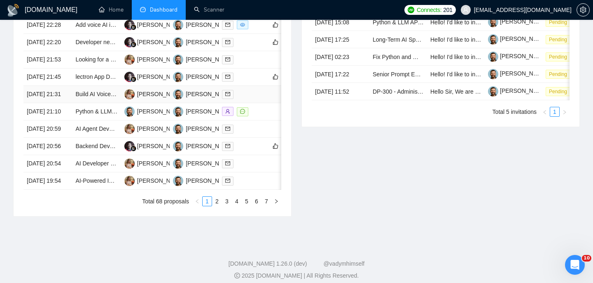
scroll to position [373, 0]
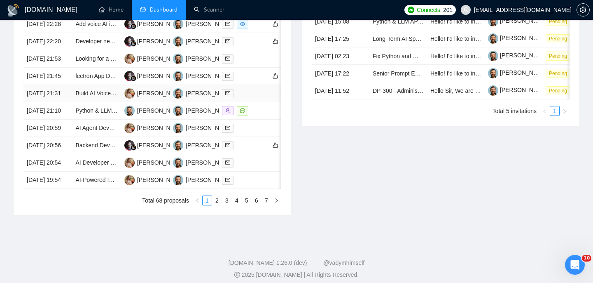
click at [67, 102] on td "[DATE] 21:31" at bounding box center [47, 93] width 49 height 17
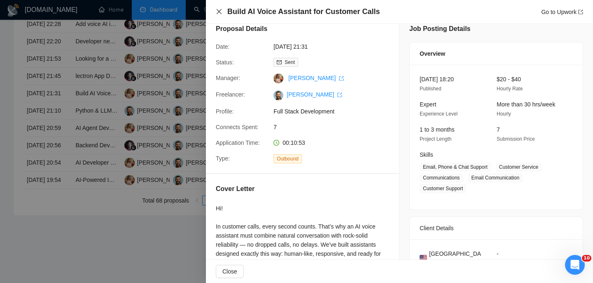
click at [220, 12] on icon "close" at bounding box center [219, 11] width 7 height 7
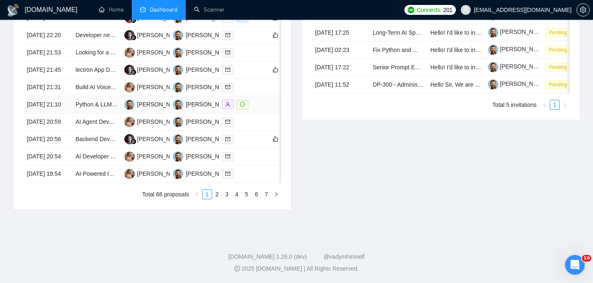
scroll to position [386, 0]
click at [61, 131] on td "[DATE] 20:59" at bounding box center [47, 121] width 49 height 17
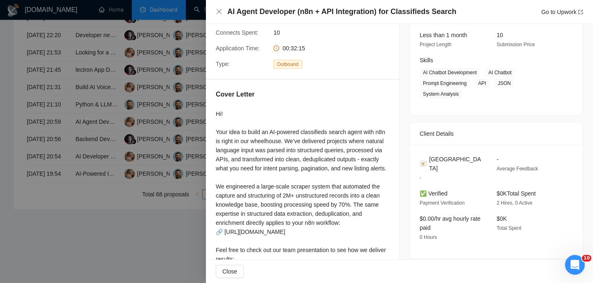
scroll to position [105, 0]
click at [440, 159] on span "Cyprus" at bounding box center [456, 162] width 54 height 18
copy span "Cyprus"
click at [217, 12] on icon "close" at bounding box center [219, 11] width 7 height 7
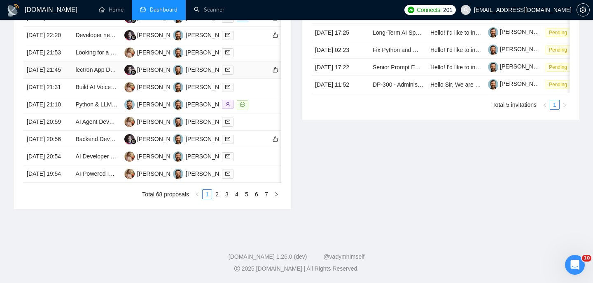
scroll to position [392, 0]
click at [71, 96] on td "[DATE] 21:31" at bounding box center [47, 87] width 49 height 17
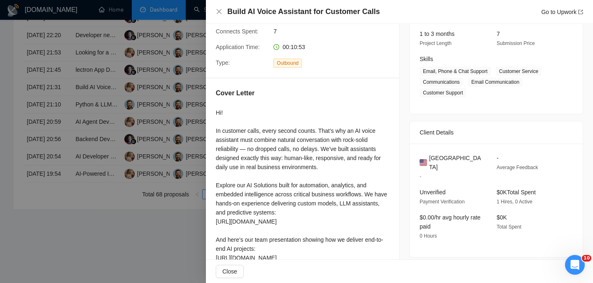
click at [268, 11] on h4 "Build AI Voice Assistant for Customer Calls" at bounding box center [303, 12] width 152 height 10
copy h4 "Build AI Voice Assistant for Customer Calls"
click at [223, 11] on div "Build AI Voice Assistant for Customer Calls Go to Upwork" at bounding box center [399, 12] width 367 height 10
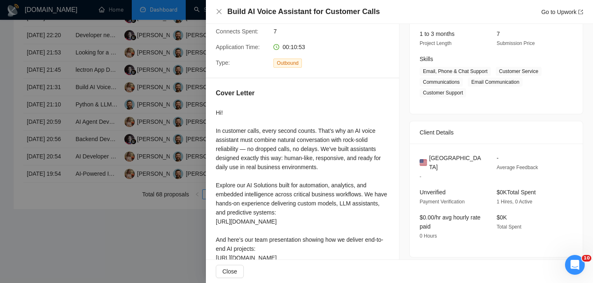
click at [213, 14] on div "Build AI Voice Assistant for Customer Calls Go to Upwork" at bounding box center [399, 12] width 387 height 24
click at [219, 13] on icon "close" at bounding box center [219, 11] width 7 height 7
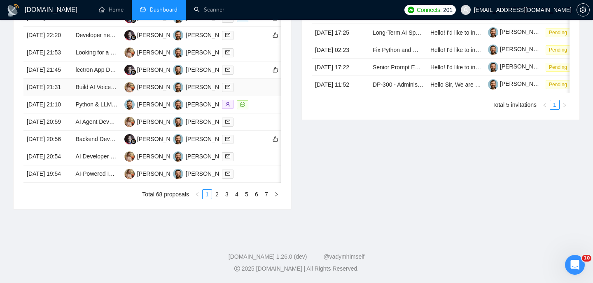
click at [63, 96] on td "[DATE] 21:31" at bounding box center [47, 87] width 49 height 17
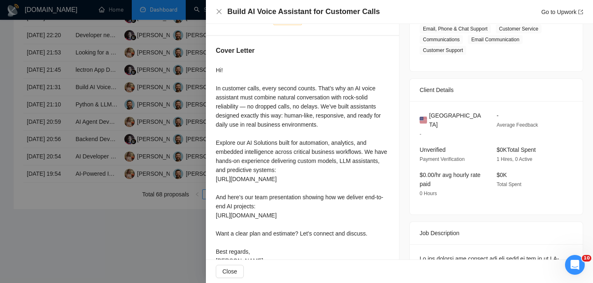
scroll to position [122, 0]
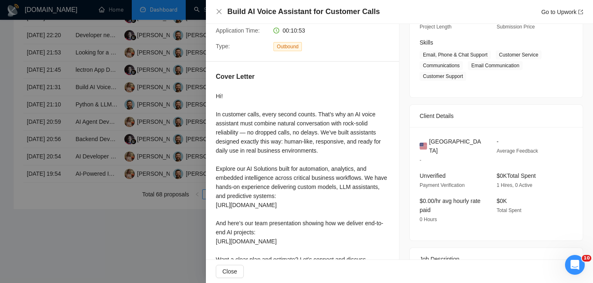
click at [449, 141] on span "United States" at bounding box center [456, 146] width 54 height 18
copy span "United States"
click at [214, 7] on div "Build AI Voice Assistant for Customer Calls Go to Upwork" at bounding box center [399, 12] width 387 height 24
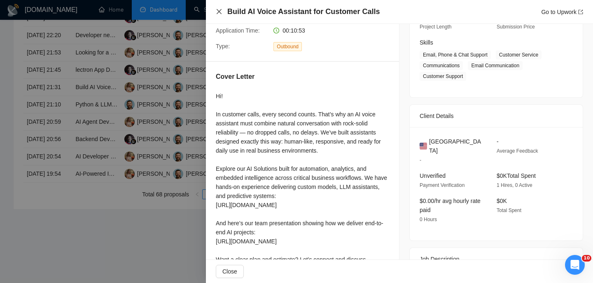
click at [219, 9] on icon "close" at bounding box center [219, 11] width 7 height 7
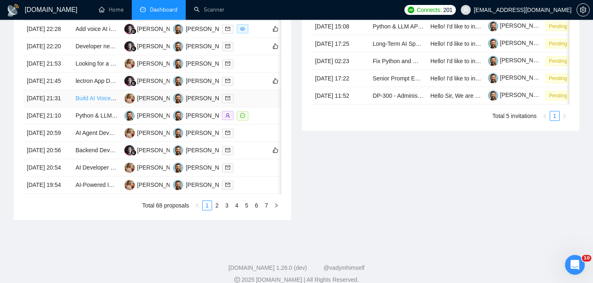
scroll to position [367, 0]
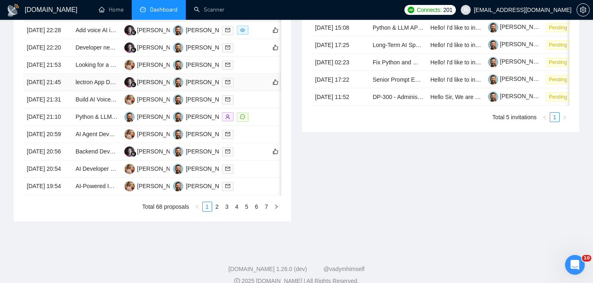
click at [67, 91] on td "[DATE] 21:45" at bounding box center [47, 82] width 49 height 17
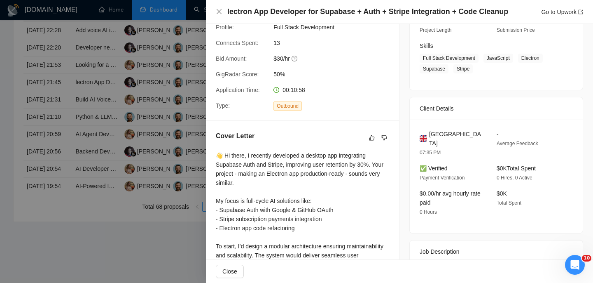
click at [245, 12] on h4 "lectron App Developer for Supabase + Auth + Stripe Integration + Code Cleanup" at bounding box center [367, 12] width 281 height 10
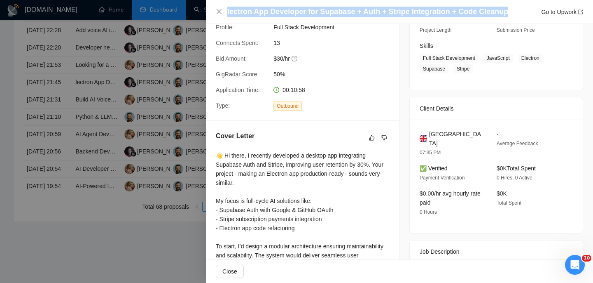
click at [245, 12] on h4 "lectron App Developer for Supabase + Auth + Stripe Integration + Code Cleanup" at bounding box center [367, 12] width 281 height 10
copy h4 "lectron App Developer for Supabase + Auth + Stripe Integration + Code Cleanup"
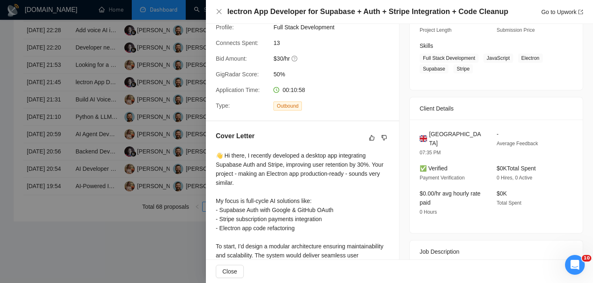
click at [219, 7] on div "lectron App Developer for Supabase + Auth + Stripe Integration + Code Cleanup G…" at bounding box center [399, 12] width 367 height 10
click at [219, 13] on icon "close" at bounding box center [219, 11] width 7 height 7
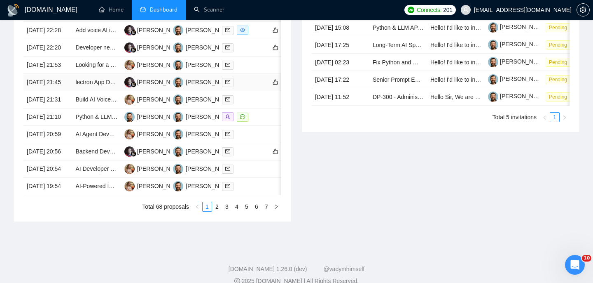
click at [72, 91] on td "[DATE] 21:45" at bounding box center [47, 82] width 49 height 17
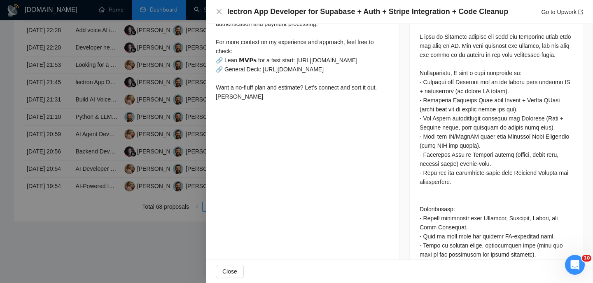
scroll to position [360, 0]
click at [439, 100] on div at bounding box center [496, 171] width 153 height 281
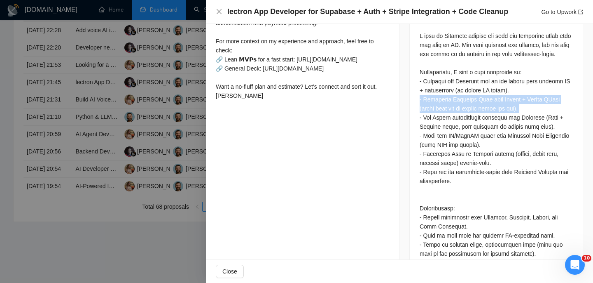
click at [439, 100] on div at bounding box center [496, 171] width 153 height 281
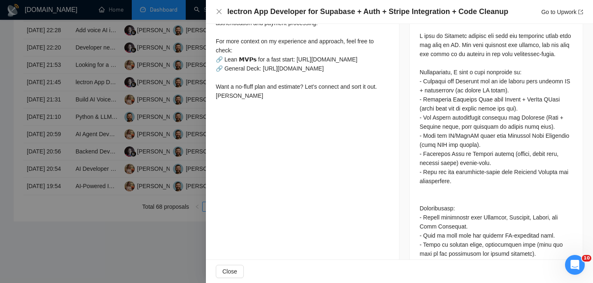
click at [439, 117] on div at bounding box center [496, 171] width 153 height 281
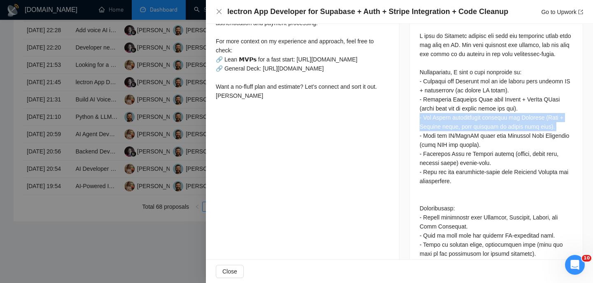
click at [439, 117] on div at bounding box center [496, 171] width 153 height 281
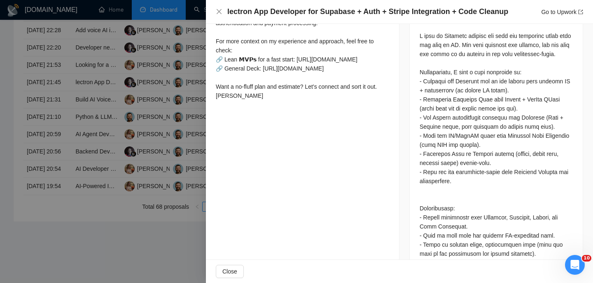
click at [444, 144] on div at bounding box center [496, 171] width 153 height 281
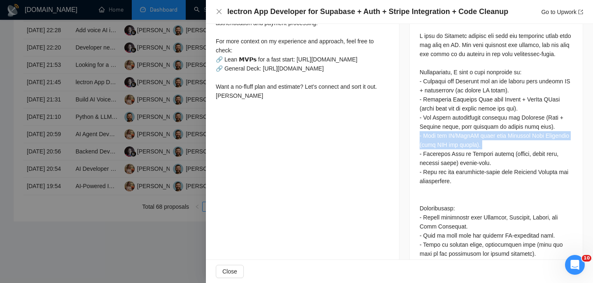
click at [444, 144] on div at bounding box center [496, 171] width 153 height 281
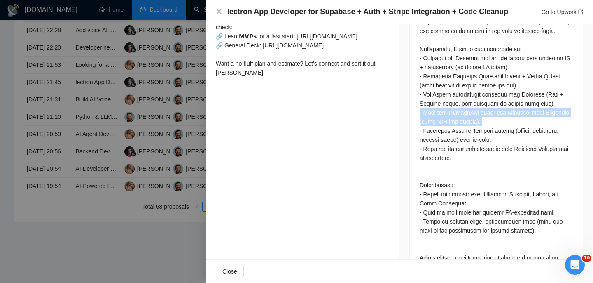
scroll to position [387, 0]
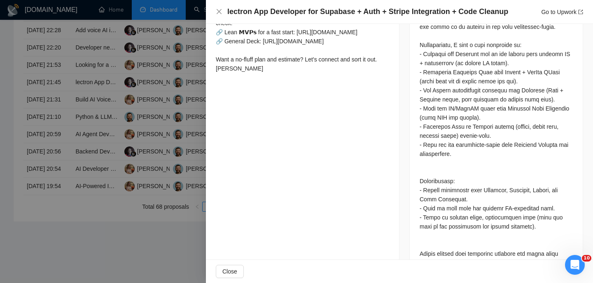
click at [435, 206] on div at bounding box center [496, 144] width 153 height 281
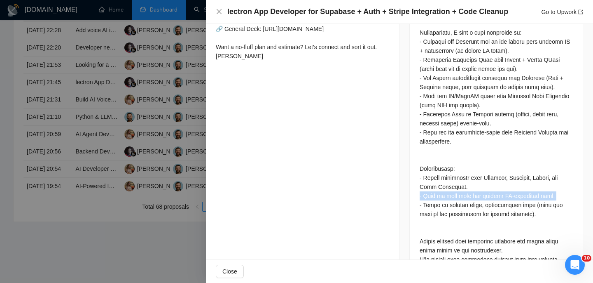
scroll to position [400, 0]
click at [433, 213] on div at bounding box center [496, 131] width 153 height 281
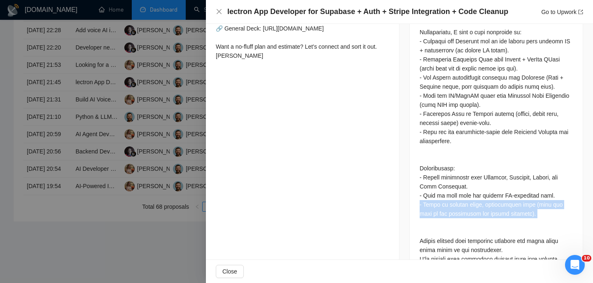
click at [433, 213] on div at bounding box center [496, 131] width 153 height 281
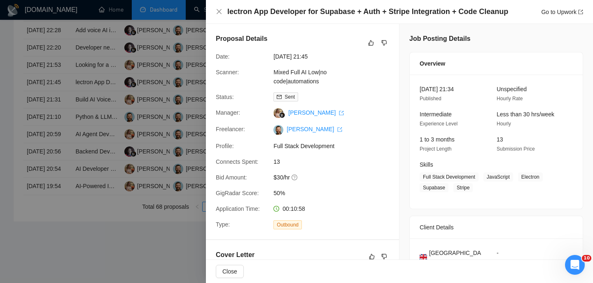
scroll to position [11, 0]
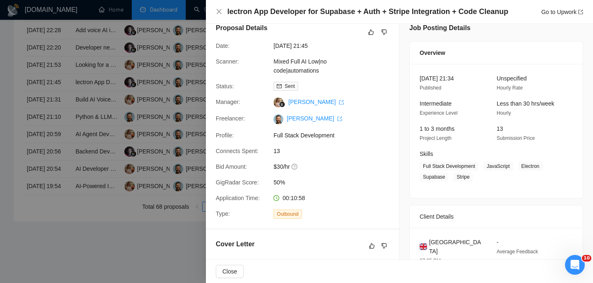
click at [467, 244] on span "United Kingdom" at bounding box center [456, 246] width 54 height 18
copy span "United Kingdom"
click at [220, 12] on icon "close" at bounding box center [219, 11] width 7 height 7
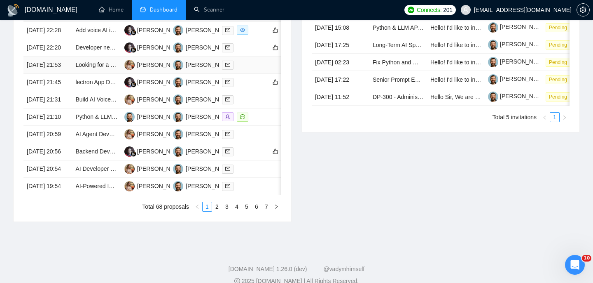
click at [66, 74] on td "[DATE] 21:53" at bounding box center [47, 64] width 49 height 17
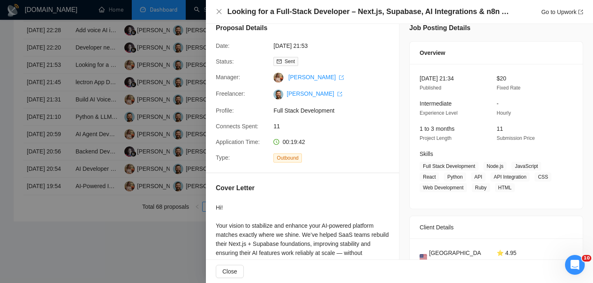
click at [283, 14] on h4 "Looking for a Full-Stack Developer – Next.js, Supabase, AI Integrations & n8n A…" at bounding box center [369, 12] width 284 height 10
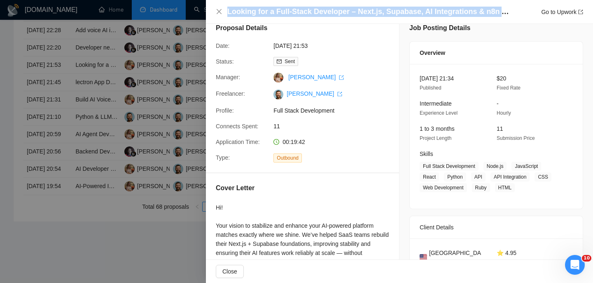
click at [283, 14] on h4 "Looking for a Full-Stack Developer – Next.js, Supabase, AI Integrations & n8n A…" at bounding box center [369, 12] width 284 height 10
copy h4 "Looking for a Full-Stack Developer – Next.js, Supabase, AI Integrations & n8n A…"
click at [219, 11] on icon "close" at bounding box center [219, 11] width 7 height 7
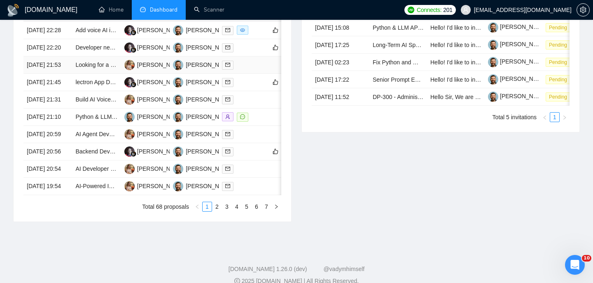
click at [63, 74] on td "[DATE] 21:53" at bounding box center [47, 64] width 49 height 17
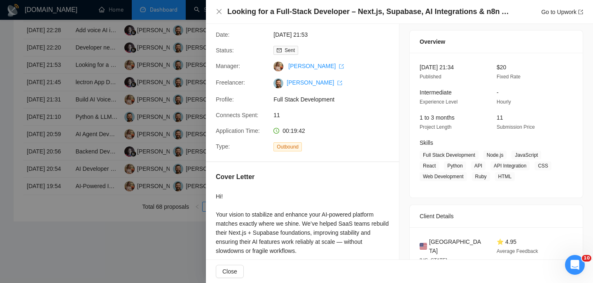
scroll to position [28, 0]
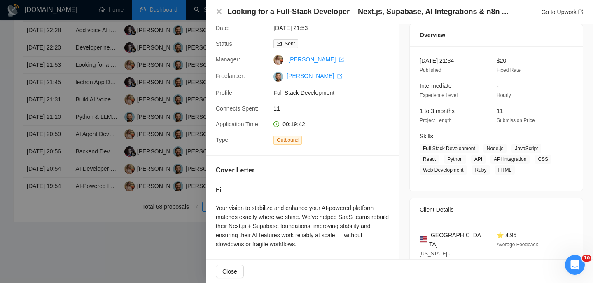
click at [451, 236] on span "United States" at bounding box center [456, 239] width 54 height 18
copy span "United States"
click at [221, 12] on icon "close" at bounding box center [219, 11] width 7 height 7
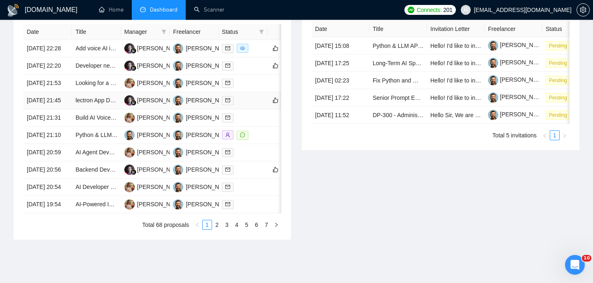
scroll to position [348, 0]
click at [65, 75] on td "[DATE] 22:20" at bounding box center [47, 66] width 49 height 17
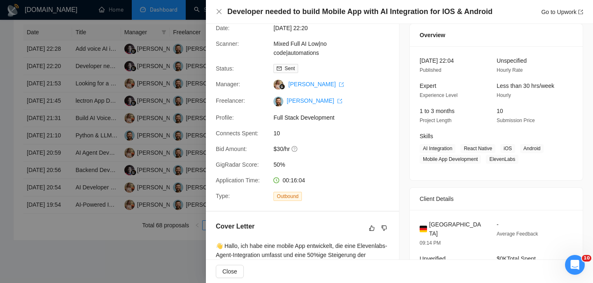
click at [338, 7] on h4 "Developer needed to build Mobile App with AI Integration for IOS & Android" at bounding box center [359, 12] width 265 height 10
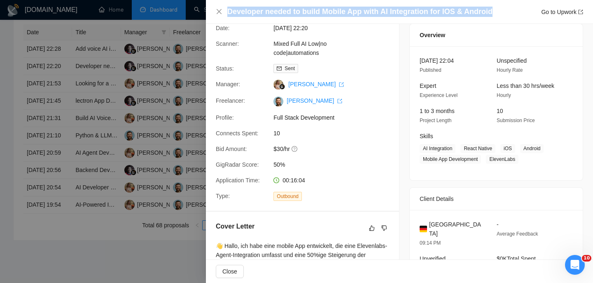
click at [338, 7] on h4 "Developer needed to build Mobile App with AI Integration for IOS & Android" at bounding box center [359, 12] width 265 height 10
copy h4 "Developer needed to build Mobile App with AI Integration for IOS & Android"
click at [218, 9] on icon "close" at bounding box center [219, 11] width 7 height 7
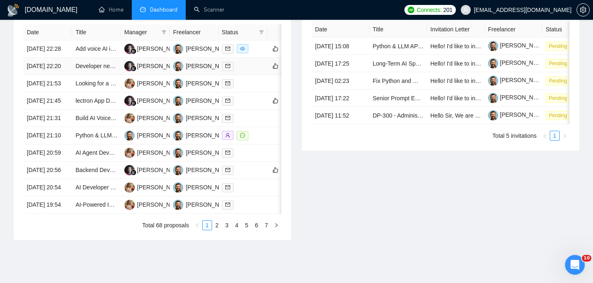
click at [67, 75] on td "[DATE] 22:20" at bounding box center [47, 66] width 49 height 17
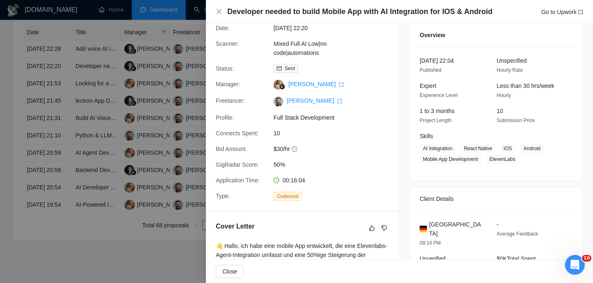
scroll to position [33, 0]
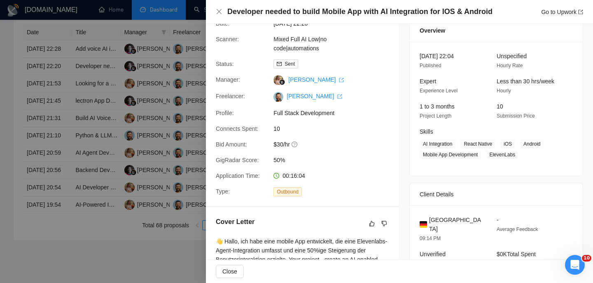
click at [443, 217] on span "Germany" at bounding box center [456, 224] width 54 height 18
copy span "Germany"
click at [220, 12] on icon "close" at bounding box center [219, 11] width 7 height 7
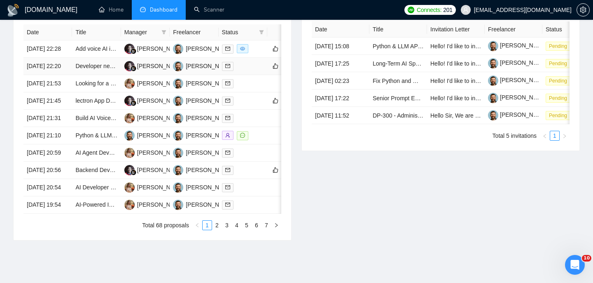
click at [70, 73] on td "[DATE] 22:20" at bounding box center [47, 66] width 49 height 17
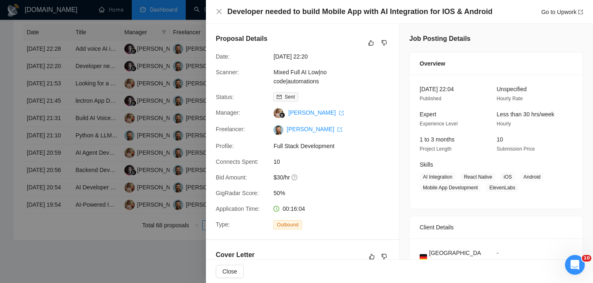
scroll to position [193, 0]
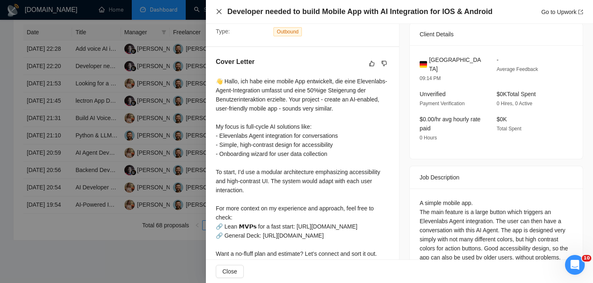
click at [217, 10] on icon "close" at bounding box center [219, 11] width 5 height 5
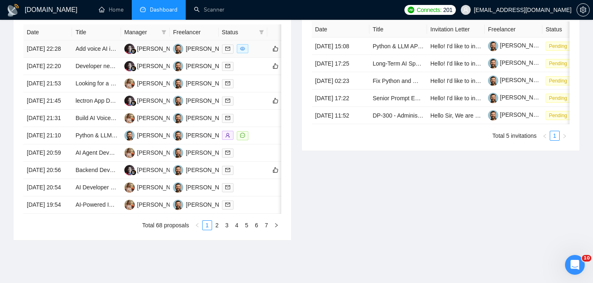
click at [54, 58] on td "[DATE] 22:28" at bounding box center [47, 48] width 49 height 17
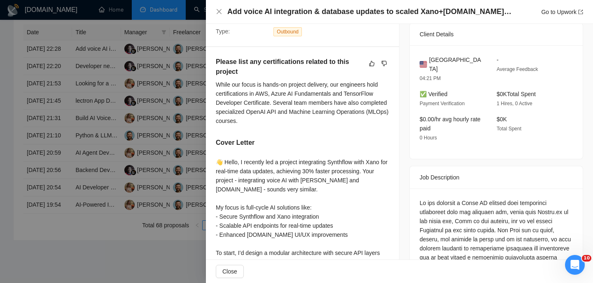
click at [318, 10] on h4 "Add voice AI integration & database updates to scaled Xano+[DOMAIN_NAME] app" at bounding box center [369, 12] width 284 height 10
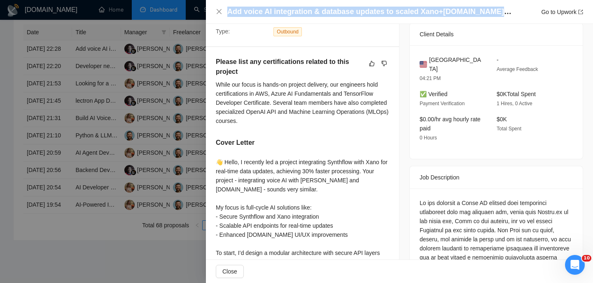
click at [318, 10] on h4 "Add voice AI integration & database updates to scaled Xano+[DOMAIN_NAME] app" at bounding box center [369, 12] width 284 height 10
copy h4 "Add voice AI integration & database updates to scaled Xano+[DOMAIN_NAME] app"
click at [219, 13] on icon "close" at bounding box center [219, 11] width 7 height 7
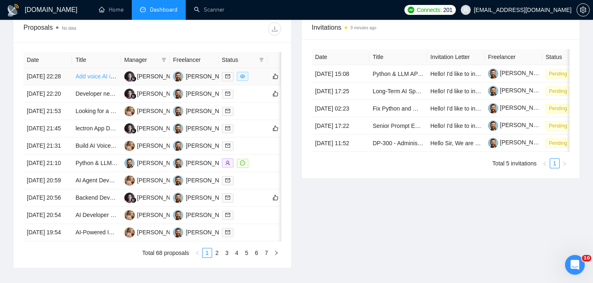
scroll to position [311, 0]
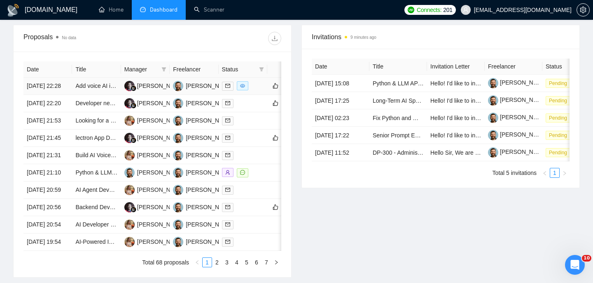
click at [61, 89] on td "[DATE] 22:28" at bounding box center [47, 85] width 49 height 17
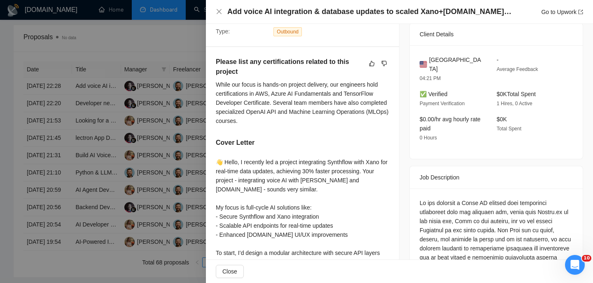
click at [462, 48] on div "United States 04:21 PM - Average Feedback ✅ Verified Payment Verification $0K T…" at bounding box center [496, 101] width 173 height 113
click at [462, 54] on div "United States 04:21 PM - Average Feedback ✅ Verified Payment Verification $0K T…" at bounding box center [496, 101] width 173 height 113
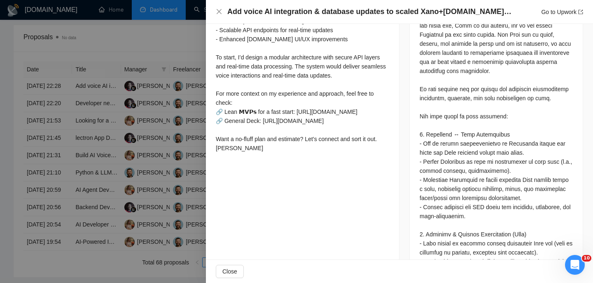
scroll to position [415, 0]
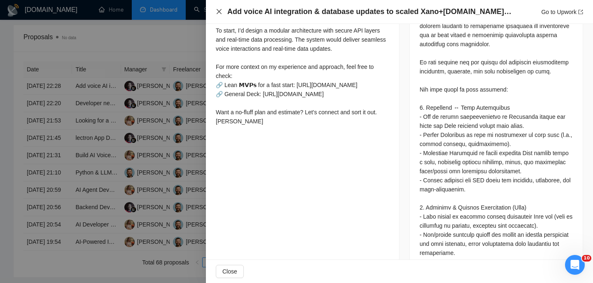
click at [221, 13] on icon "close" at bounding box center [219, 11] width 7 height 7
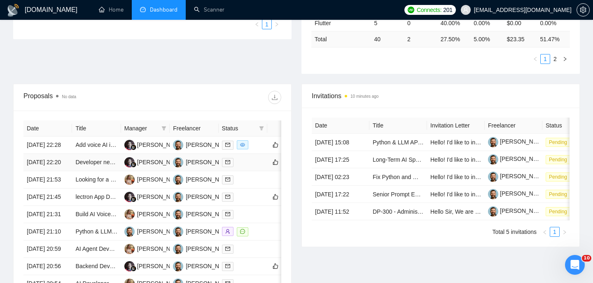
scroll to position [267, 0]
